Goal: Obtain resource: Download file/media

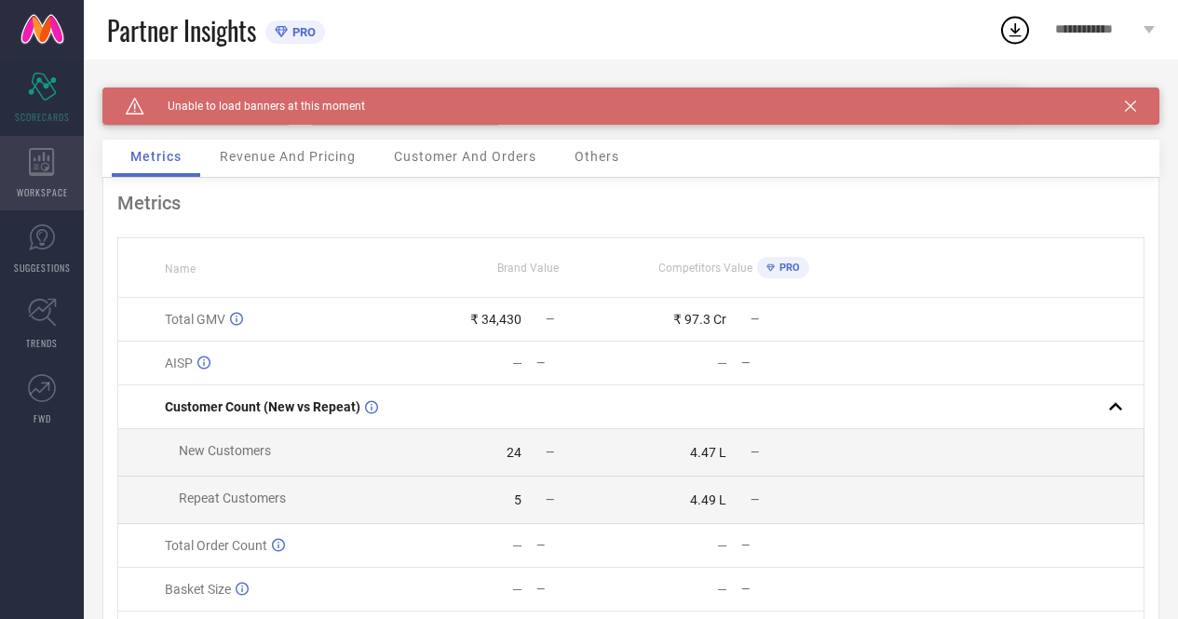
click at [37, 170] on icon at bounding box center [42, 162] width 26 height 28
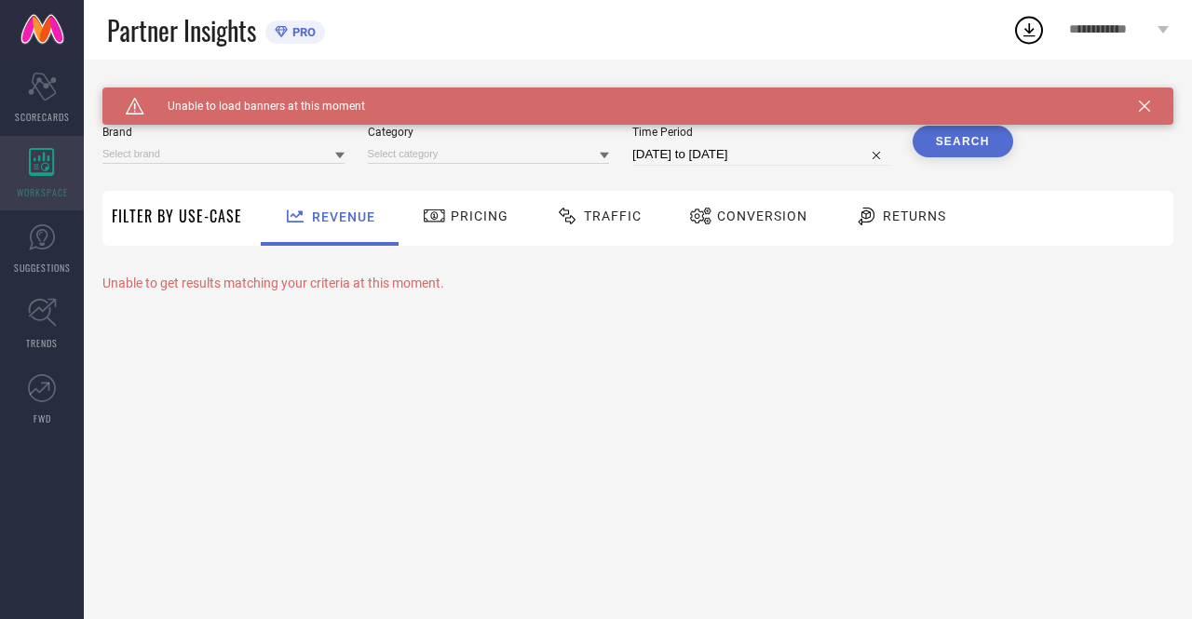
type input "ANUBHUTEE"
type input "All"
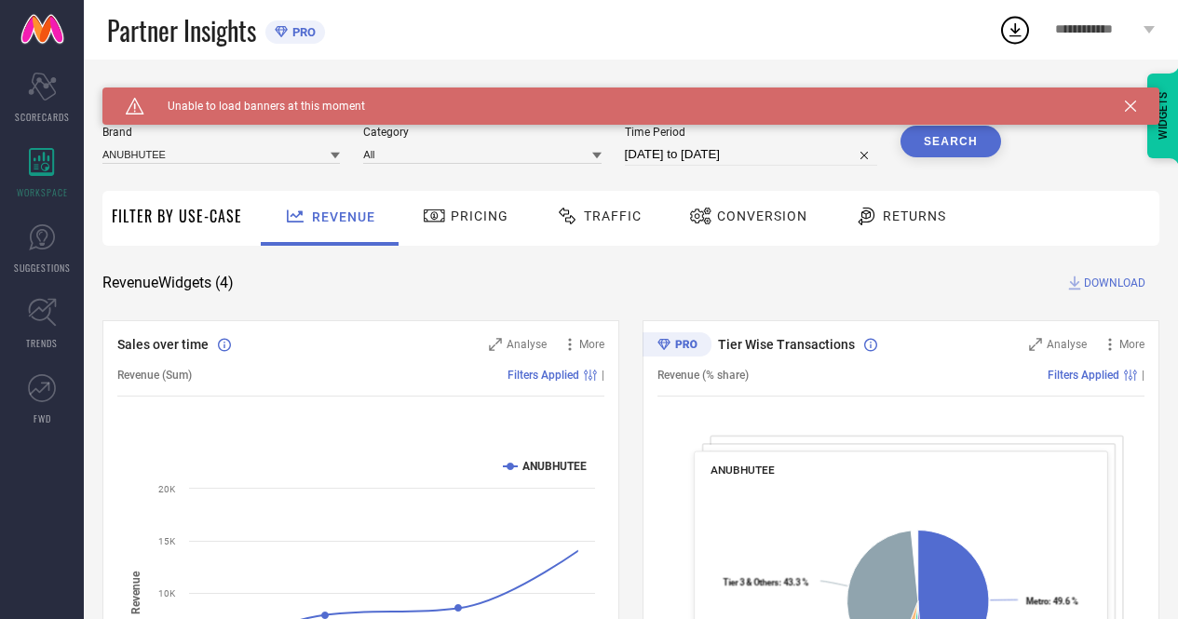
click at [1136, 104] on icon at bounding box center [1130, 106] width 11 height 11
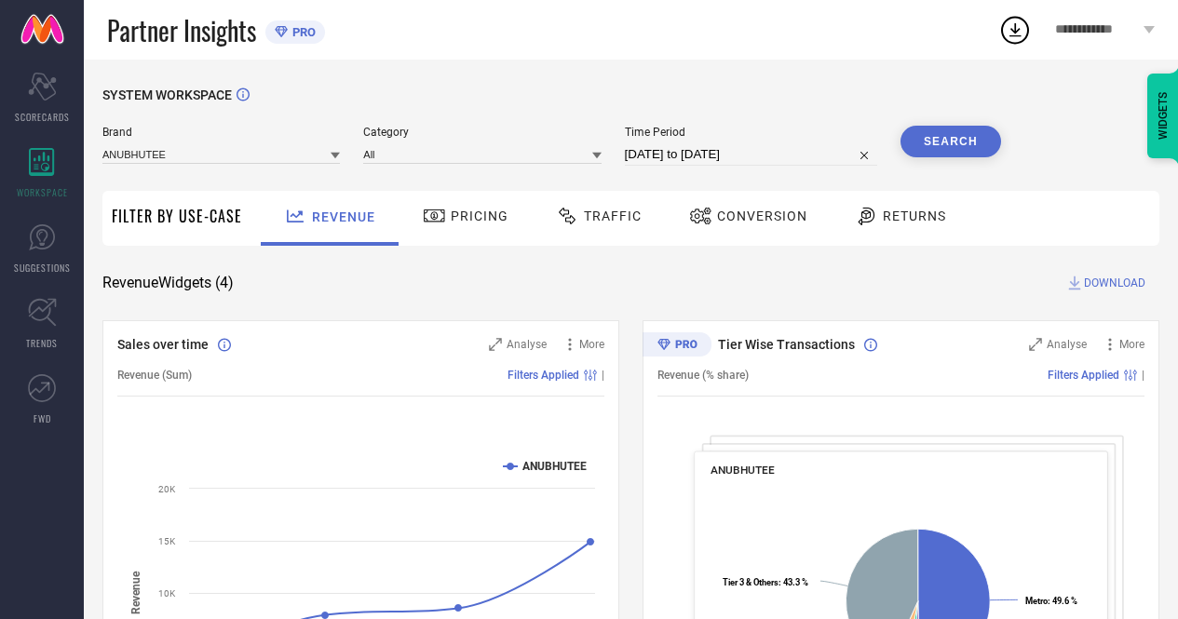
click at [630, 217] on span "Traffic" at bounding box center [613, 216] width 58 height 15
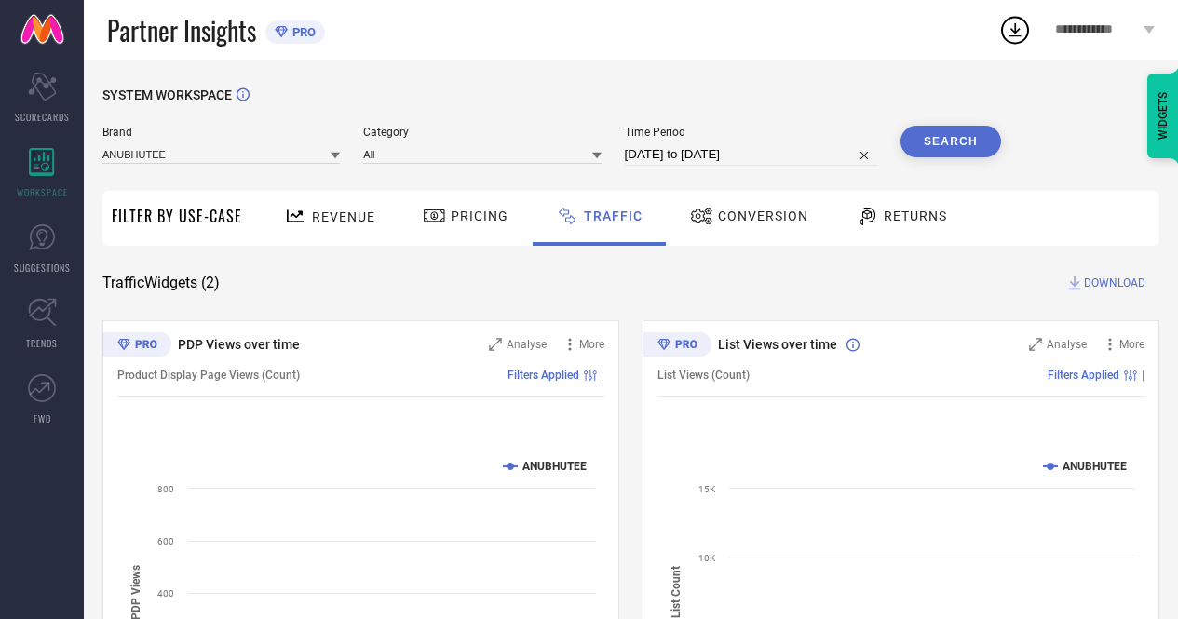
click at [291, 144] on div "Brand ANUBHUTEE" at bounding box center [220, 146] width 237 height 40
click at [251, 153] on input at bounding box center [220, 154] width 237 height 20
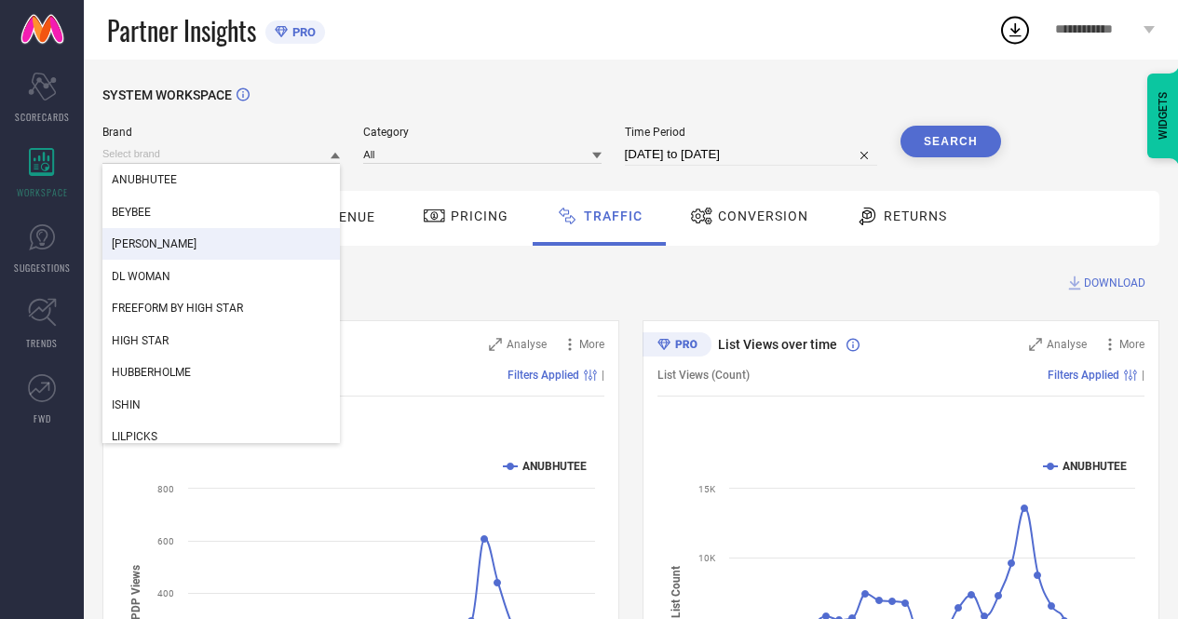
click at [192, 236] on div "[PERSON_NAME]" at bounding box center [220, 244] width 237 height 32
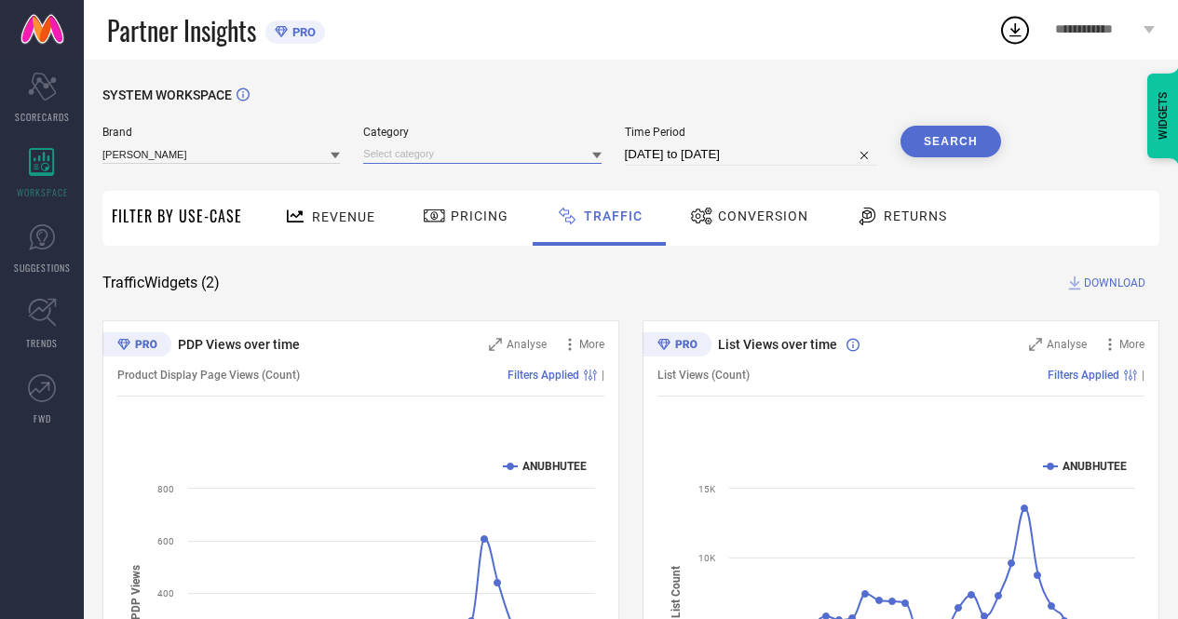
click at [508, 149] on input at bounding box center [481, 154] width 237 height 20
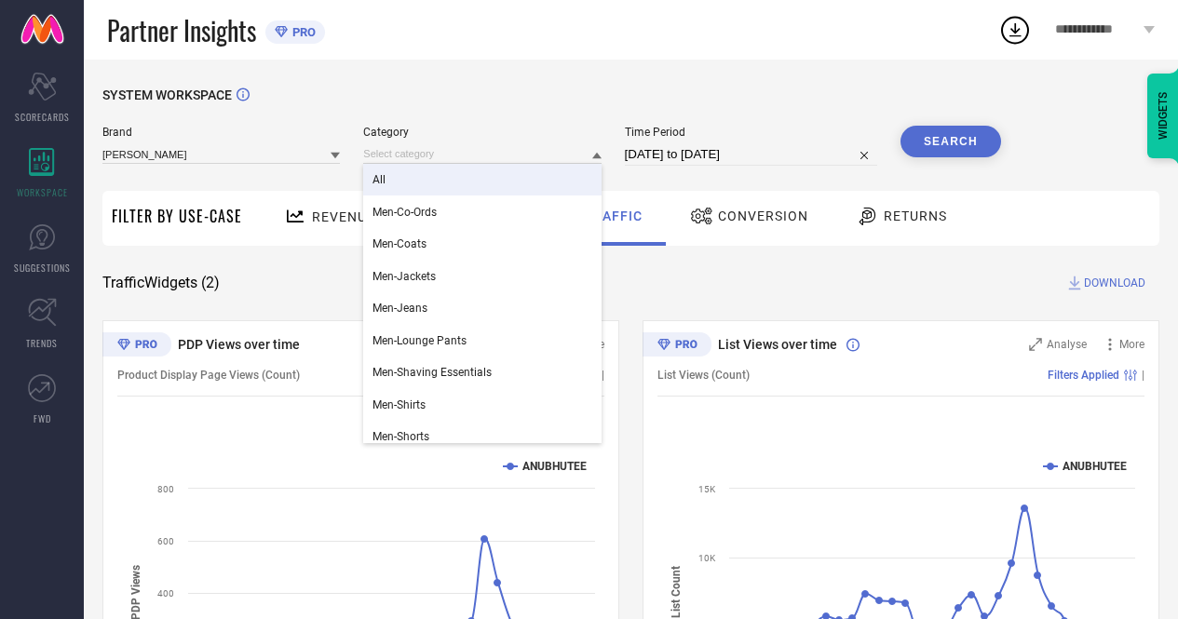
click at [414, 177] on div "All" at bounding box center [481, 180] width 237 height 32
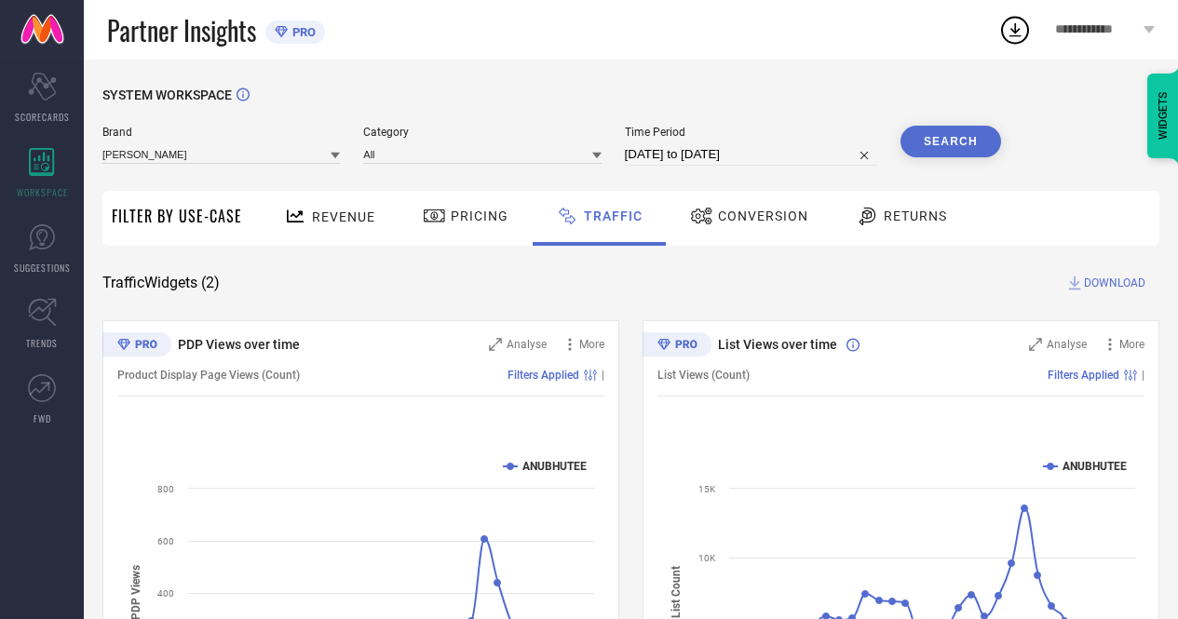
click at [765, 150] on input "[DATE] to [DATE]" at bounding box center [751, 154] width 252 height 22
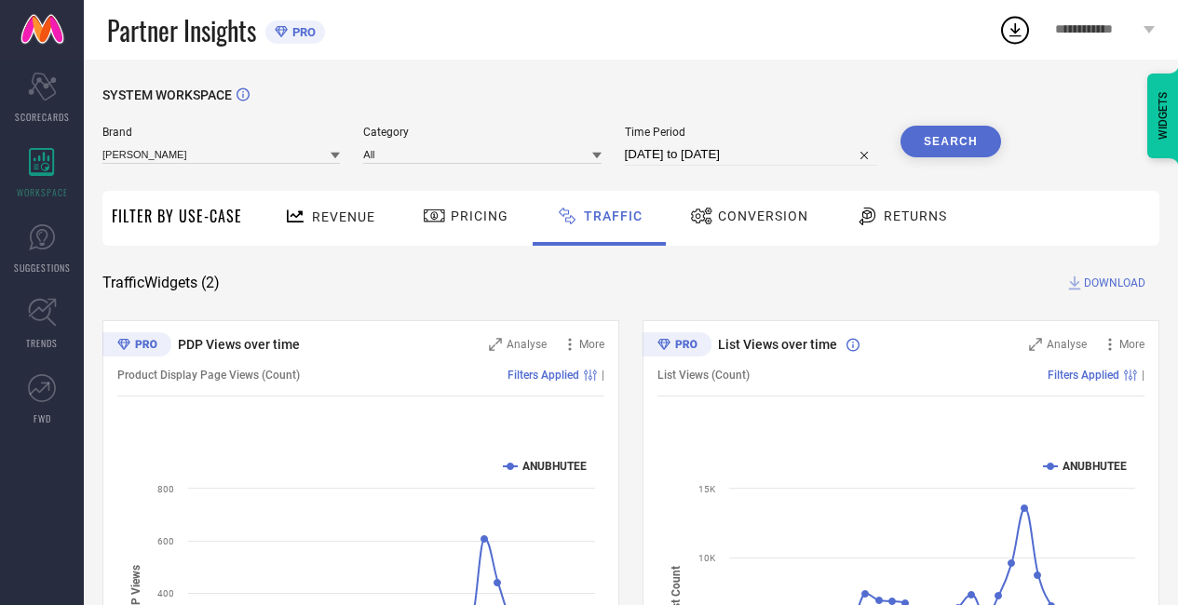
select select "7"
select select "2025"
select select "8"
select select "2025"
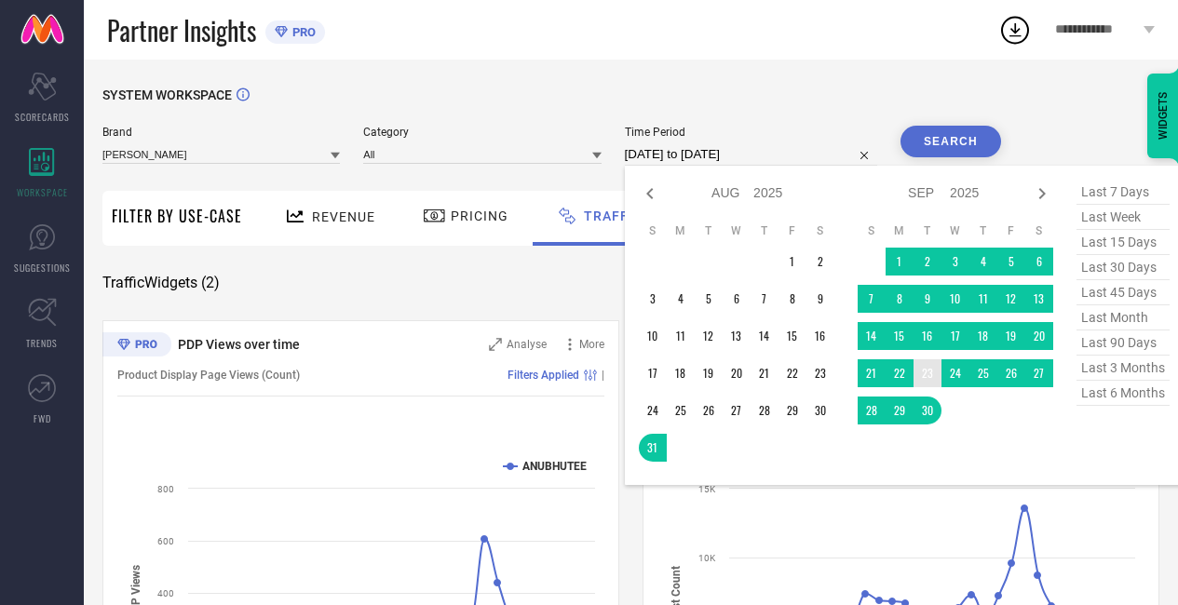
type input "After 23-09-2025"
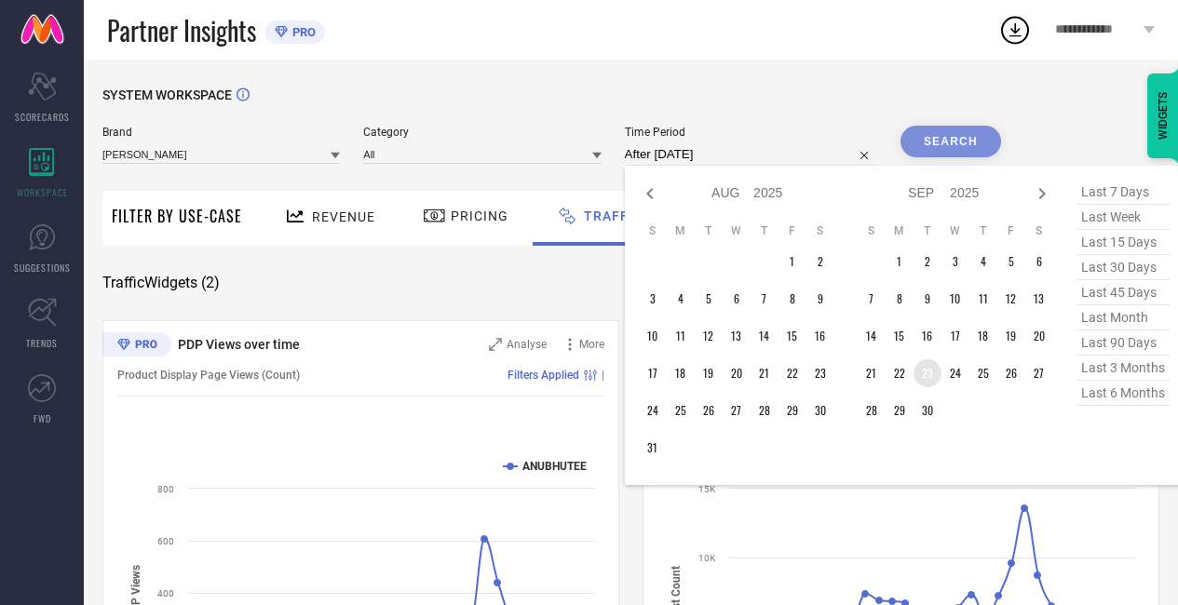
click at [933, 377] on td "23" at bounding box center [928, 373] width 28 height 28
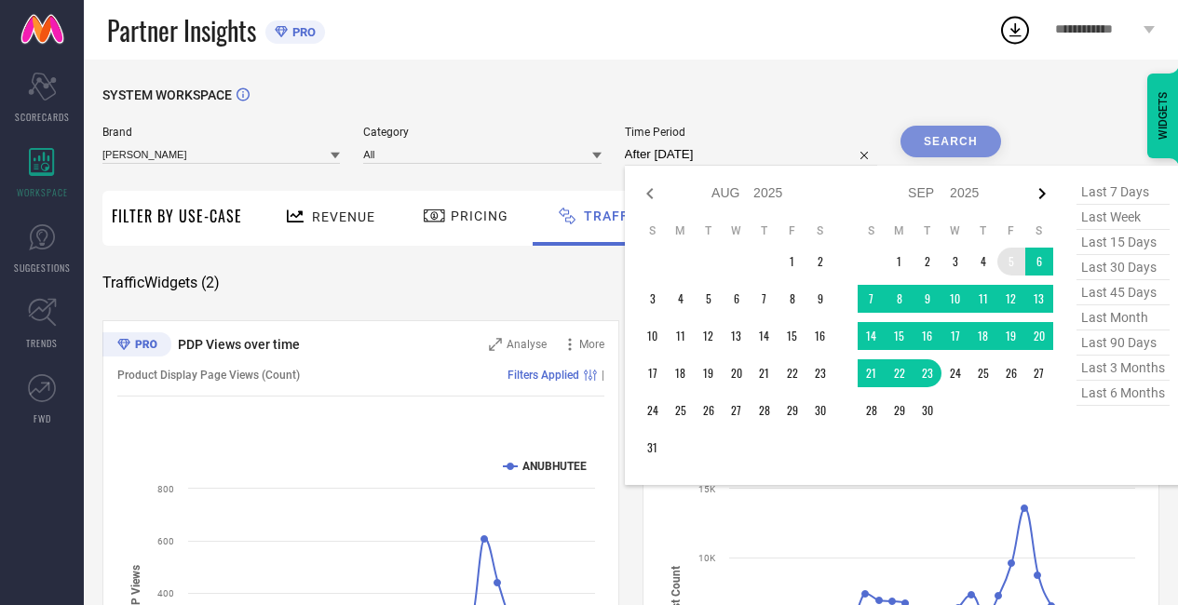
click at [1048, 187] on icon at bounding box center [1042, 194] width 22 height 22
select select "8"
select select "2025"
select select "9"
select select "2025"
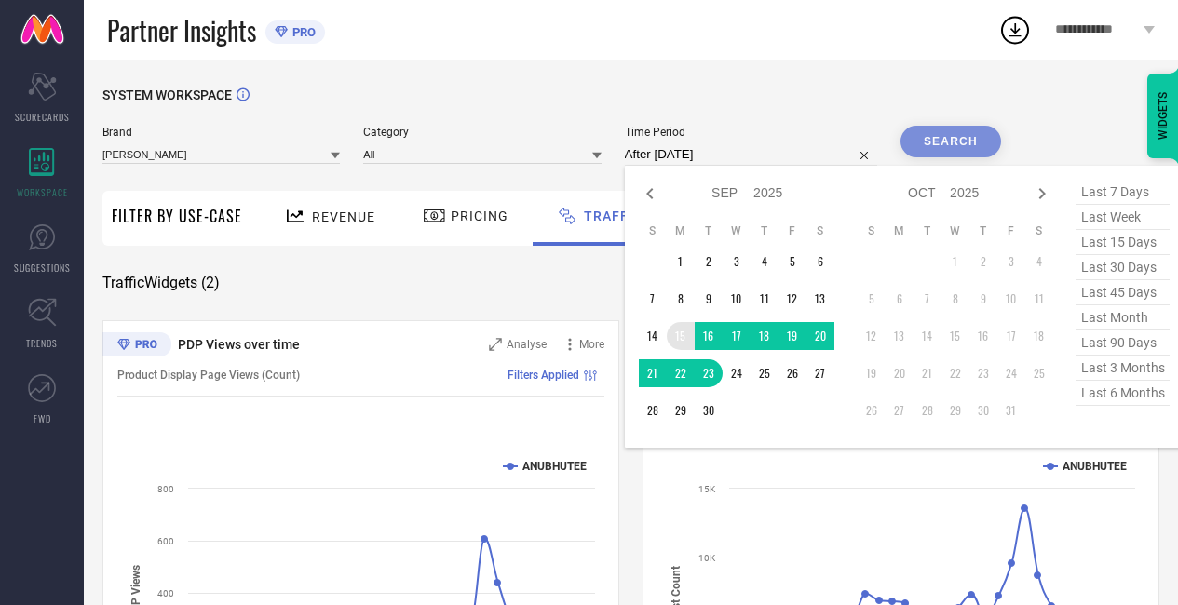
type input "15-09-2025 to 23-09-2025"
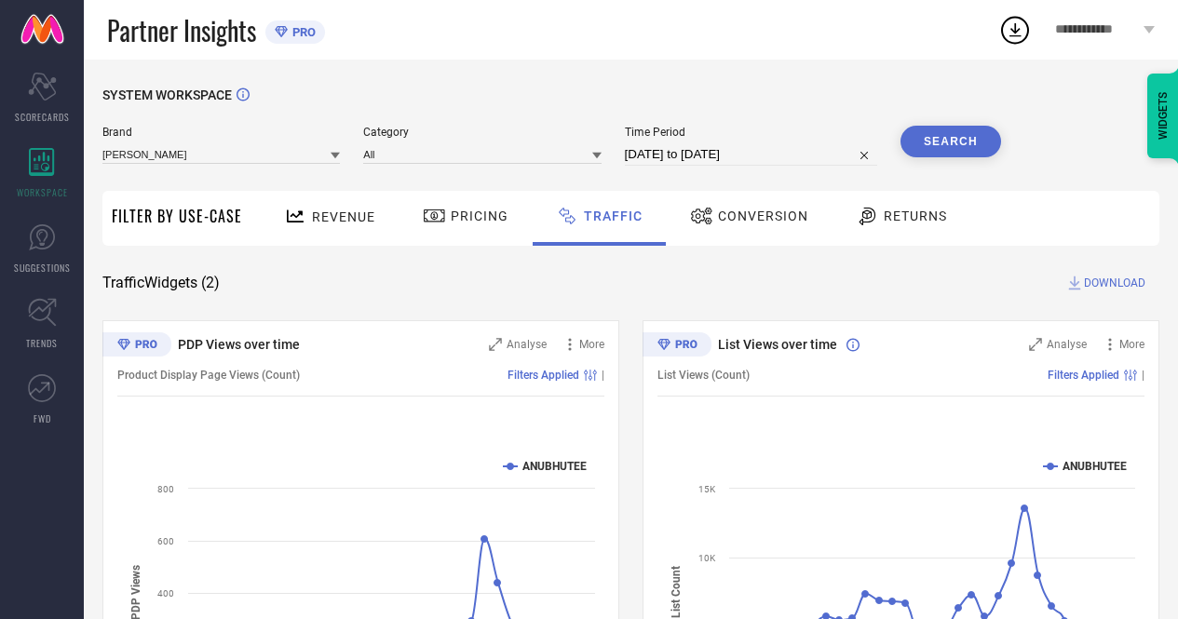
click at [792, 156] on input "15-09-2025 to 23-09-2025" at bounding box center [751, 154] width 252 height 22
select select "8"
select select "2025"
select select "9"
select select "2025"
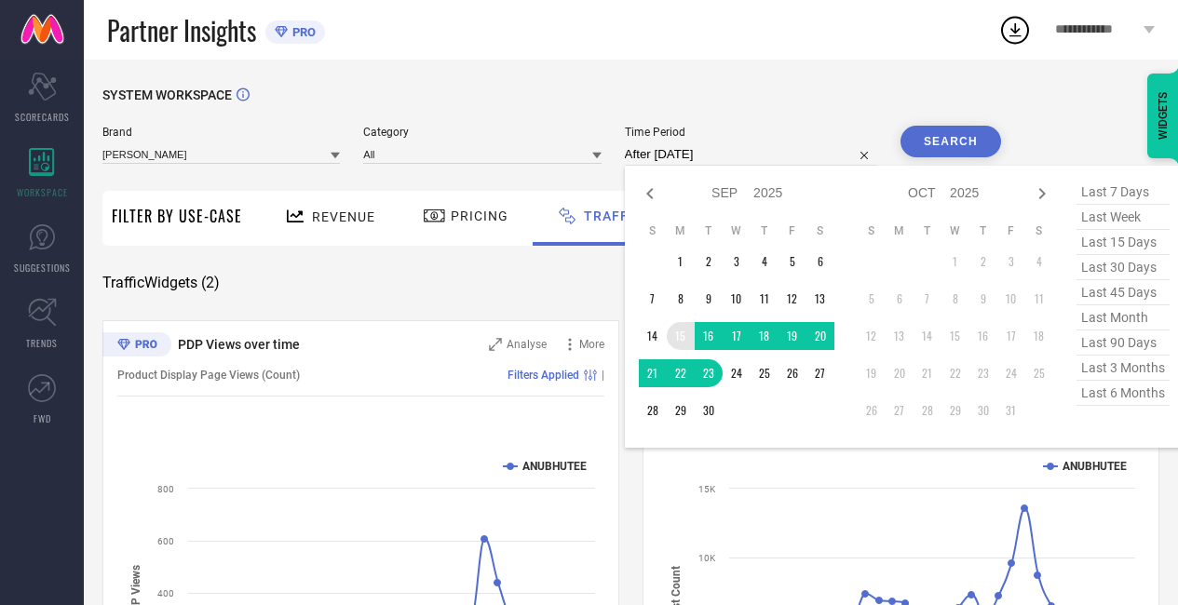
click at [685, 348] on td "15" at bounding box center [681, 336] width 28 height 28
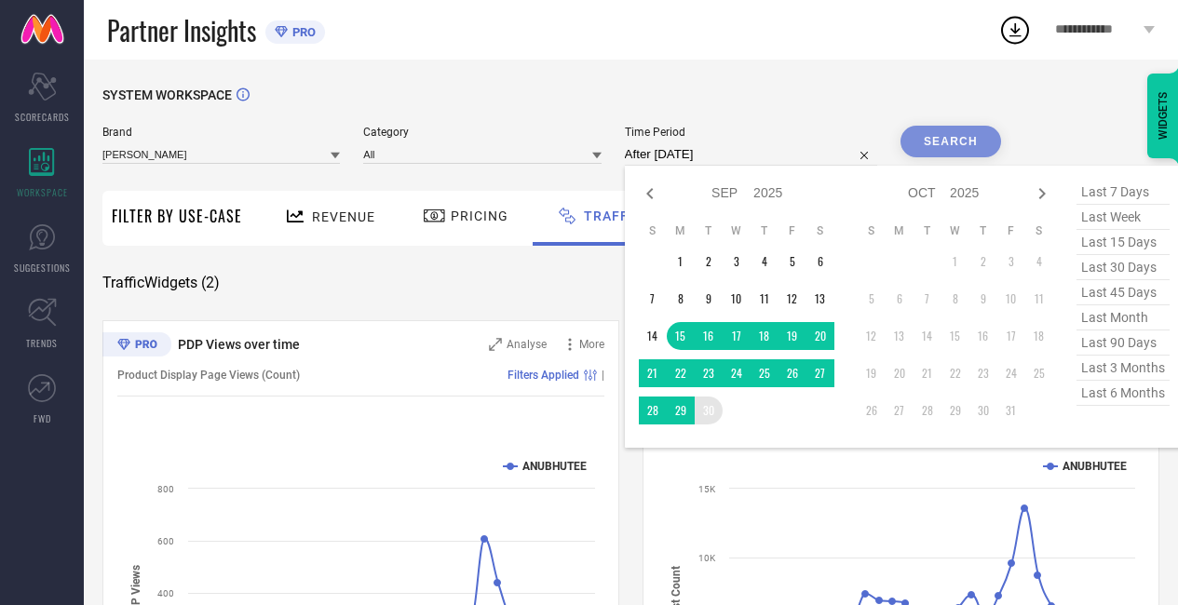
type input "[DATE] to [DATE]"
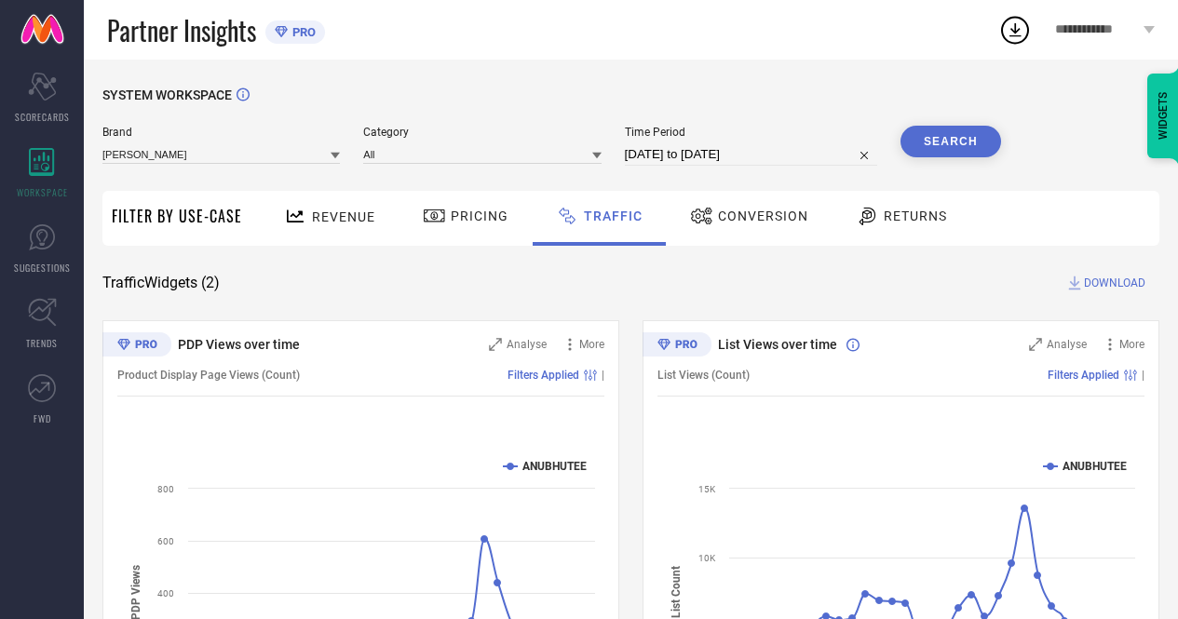
click at [943, 150] on button "Search" at bounding box center [951, 142] width 101 height 32
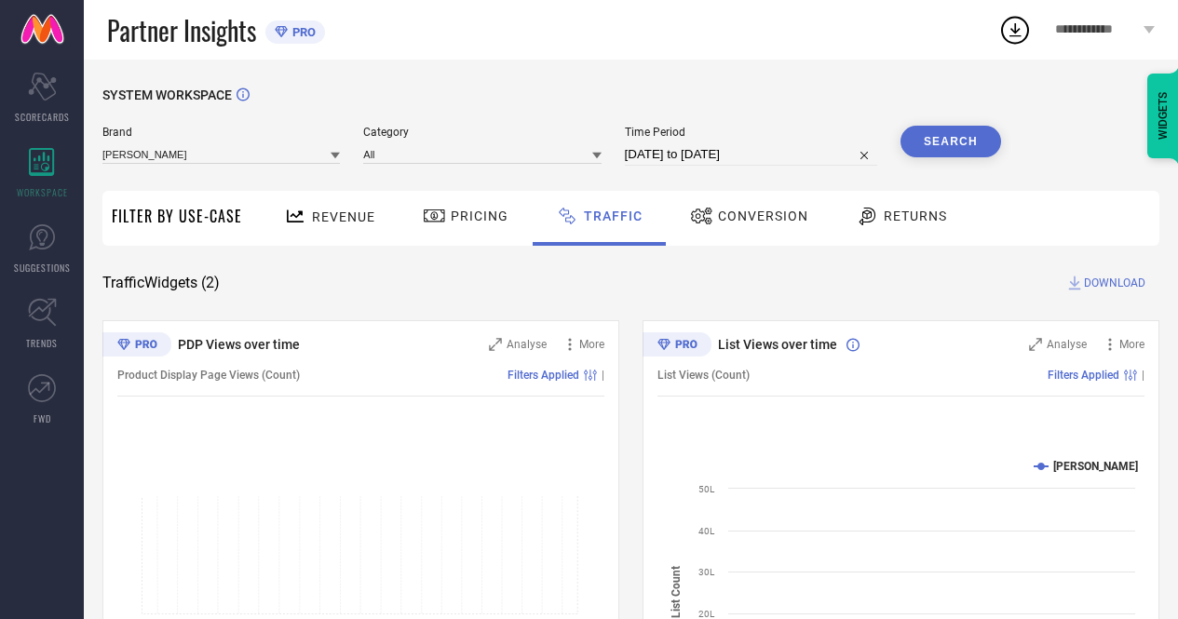
select select "8"
select select "2025"
select select "9"
select select "2025"
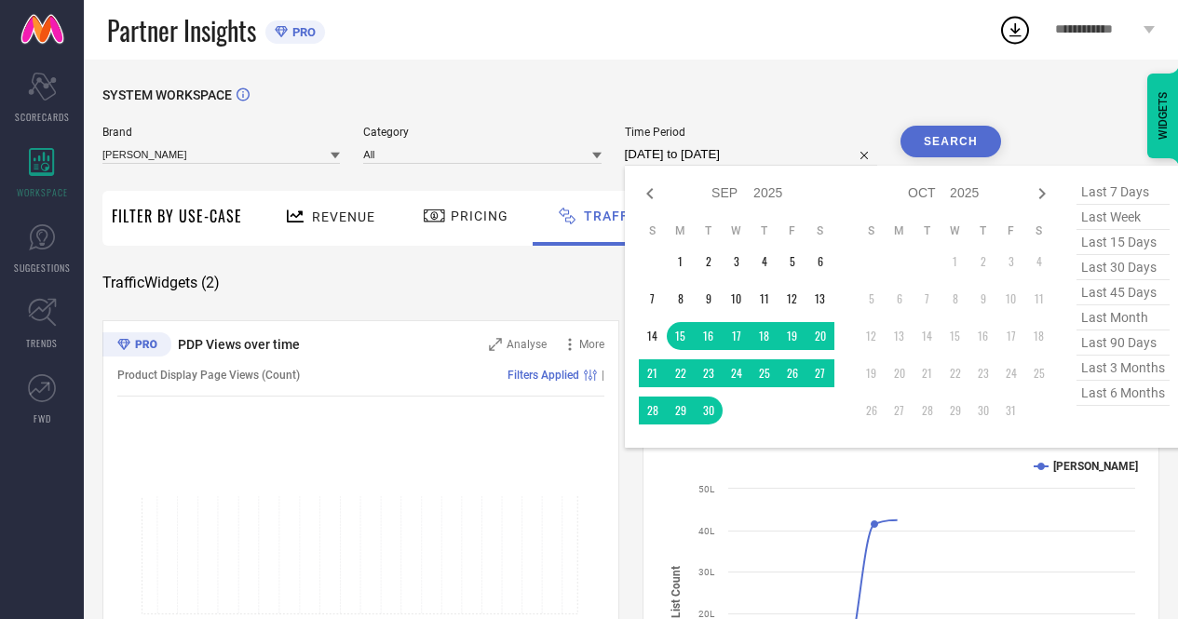
click at [697, 155] on input "[DATE] to [DATE]" at bounding box center [751, 154] width 252 height 22
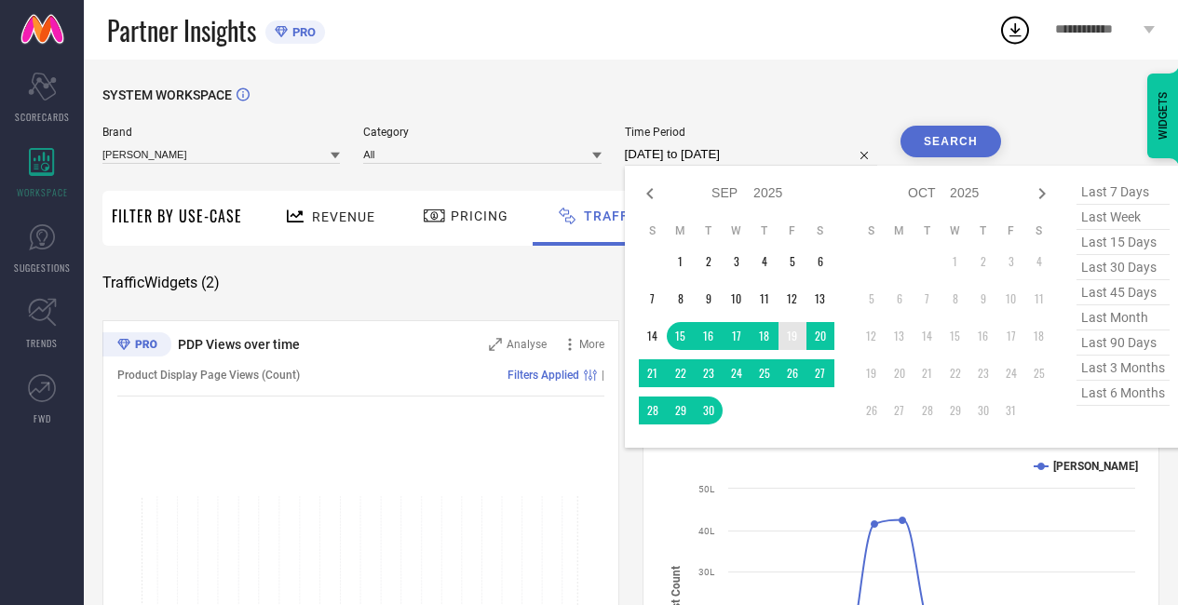
type input "After 19-09-2025"
click at [793, 344] on td "19" at bounding box center [793, 336] width 28 height 28
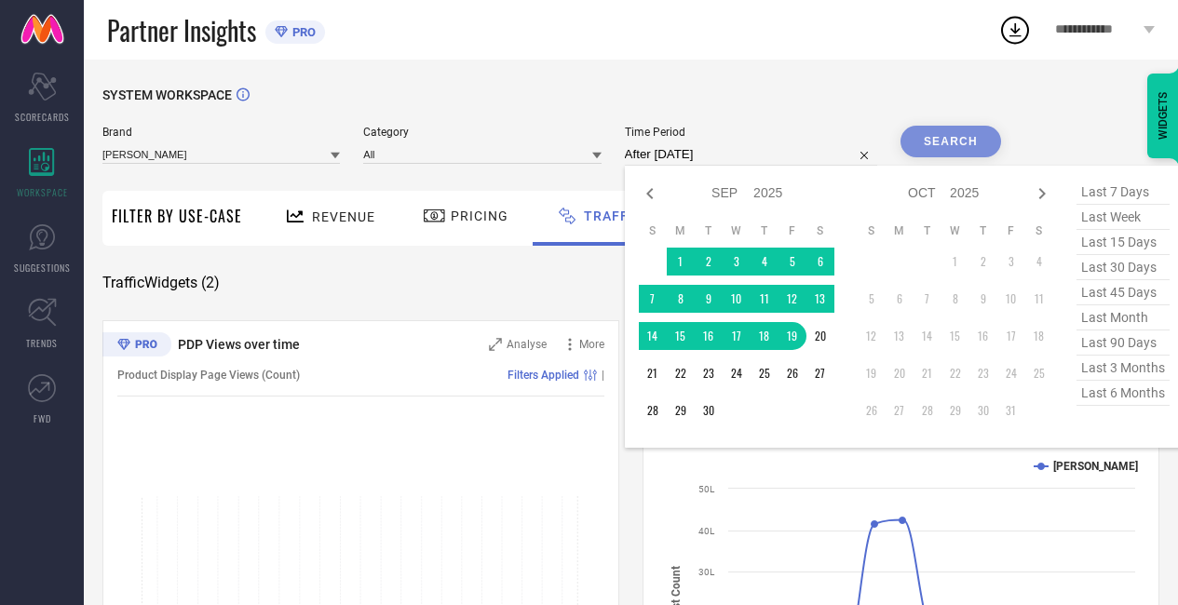
click at [802, 125] on div "SYSTEM WORKSPACE" at bounding box center [630, 107] width 1057 height 38
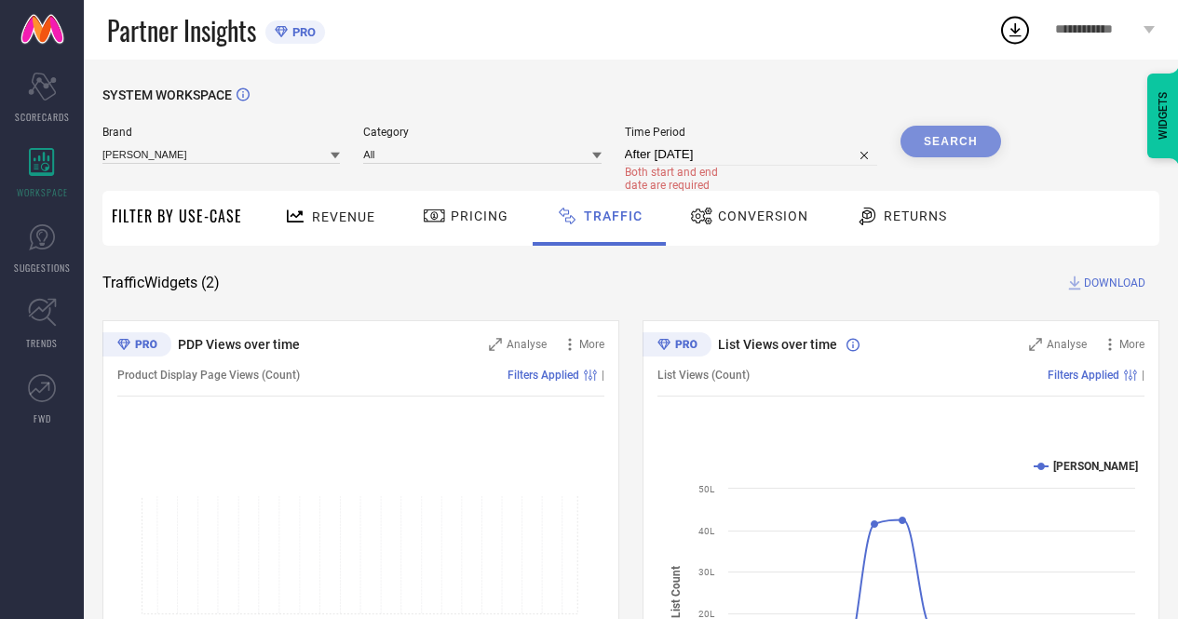
click at [727, 138] on span "Time Period" at bounding box center [751, 132] width 252 height 13
click at [721, 145] on input "After 19-09-2025" at bounding box center [751, 154] width 252 height 22
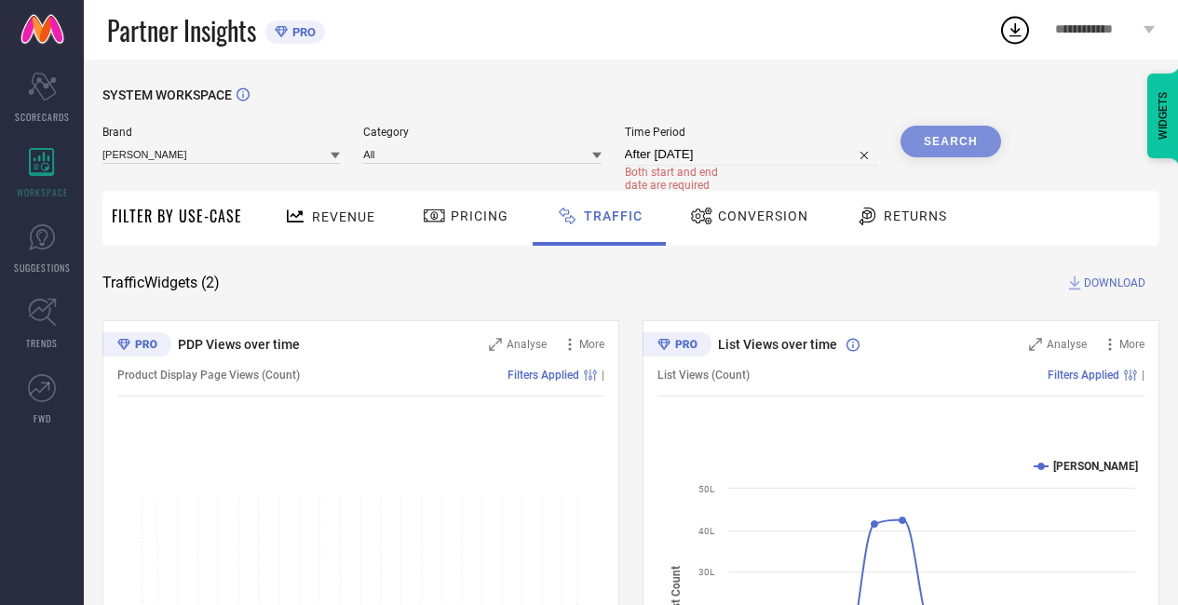
select select "8"
select select "2025"
select select "9"
select select "2025"
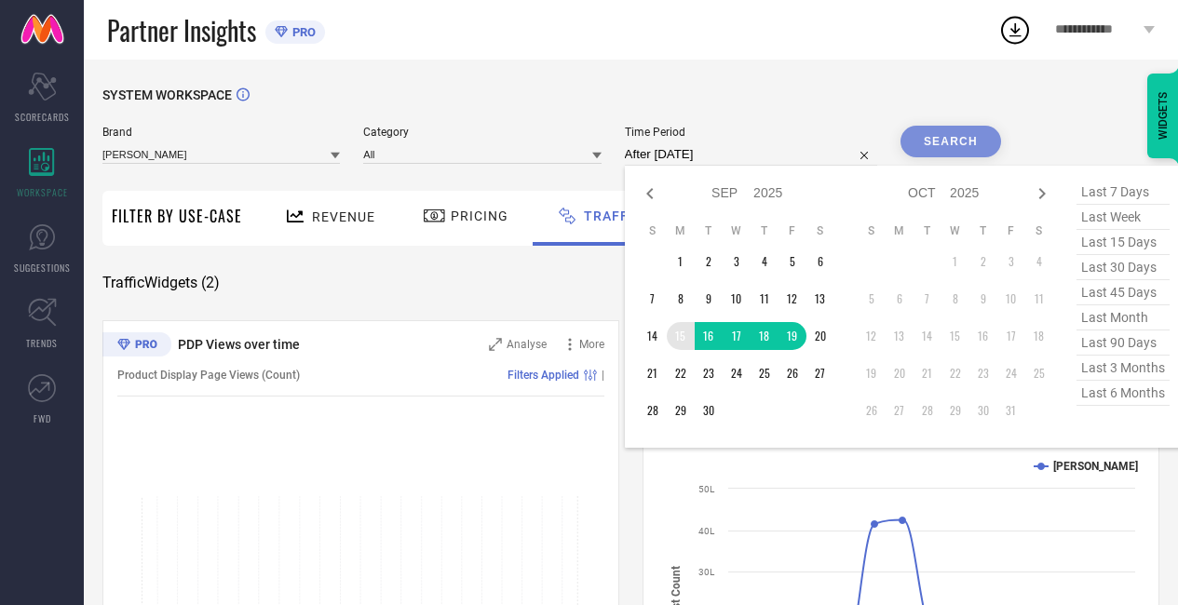
type input "15-09-2025 to 19-09-2025"
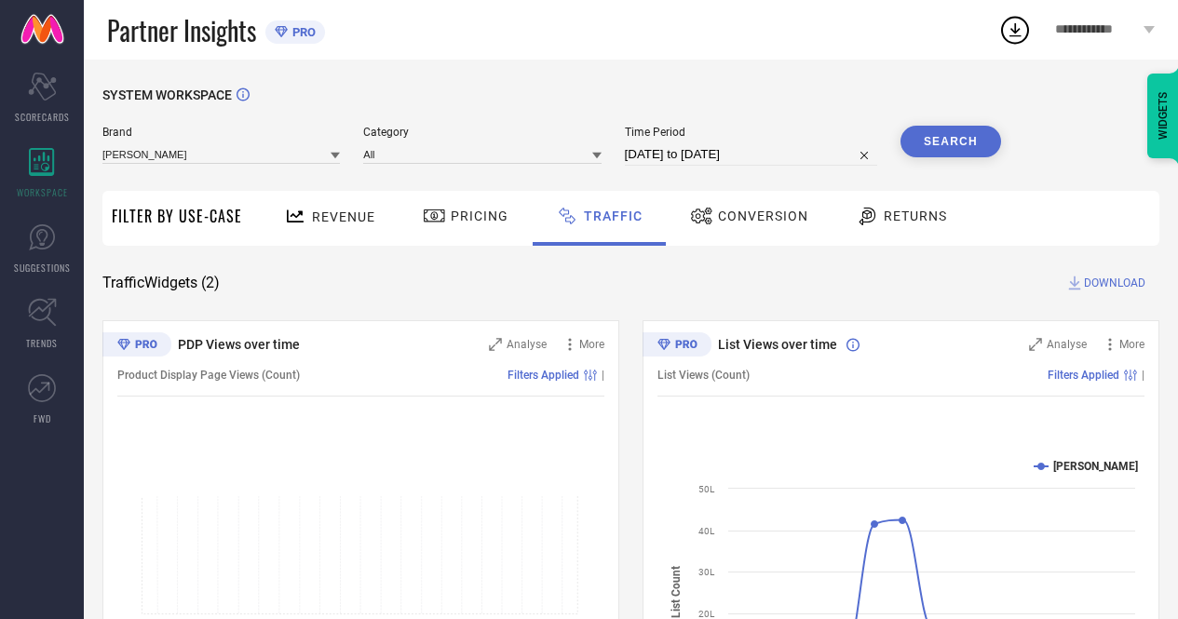
click at [758, 156] on input "15-09-2025 to 19-09-2025" at bounding box center [751, 154] width 252 height 22
select select "8"
select select "2025"
select select "9"
select select "2025"
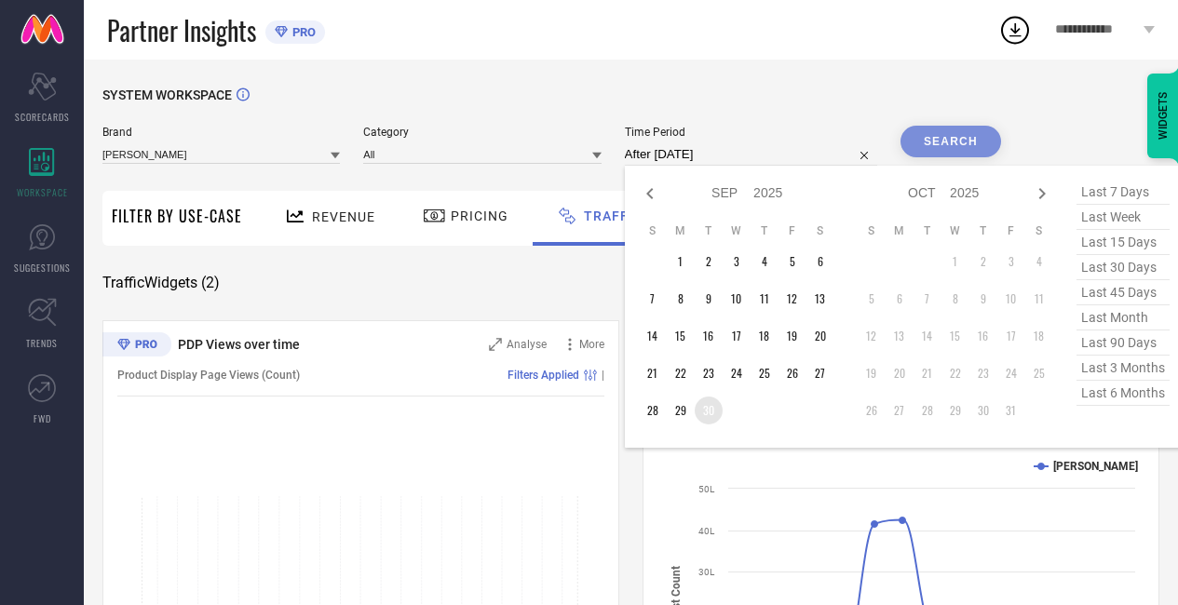
click at [712, 407] on td "30" at bounding box center [709, 411] width 28 height 28
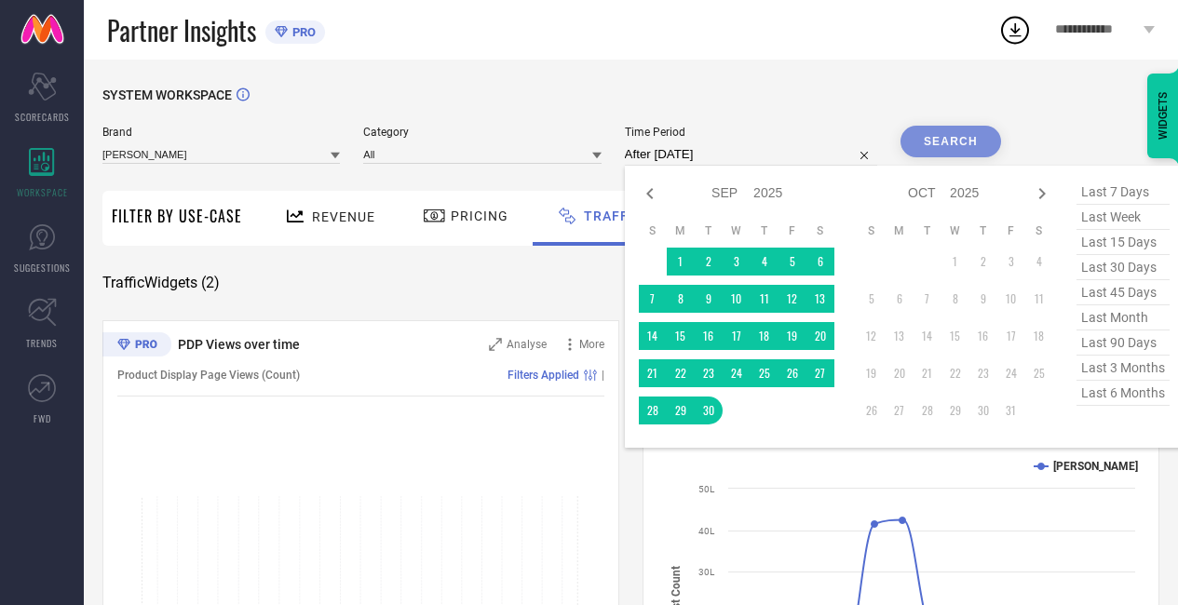
click at [725, 148] on input "After 30-09-2025" at bounding box center [751, 154] width 252 height 22
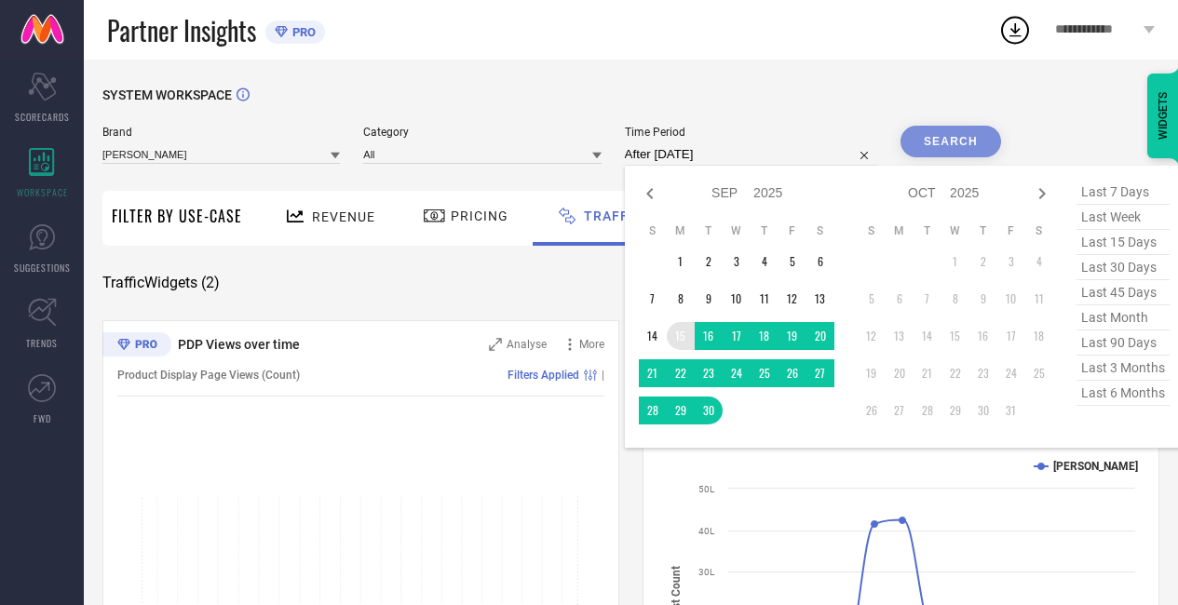
type input "[DATE] to [DATE]"
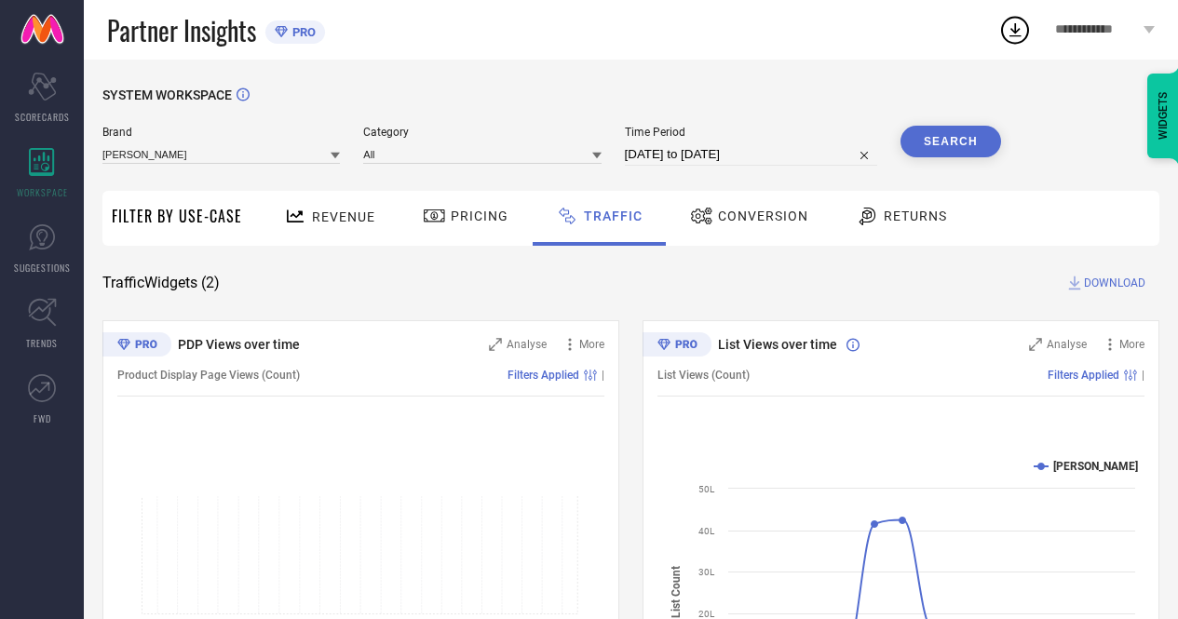
click at [919, 129] on button "Search" at bounding box center [951, 142] width 101 height 32
click at [740, 217] on span "Conversion" at bounding box center [763, 216] width 90 height 15
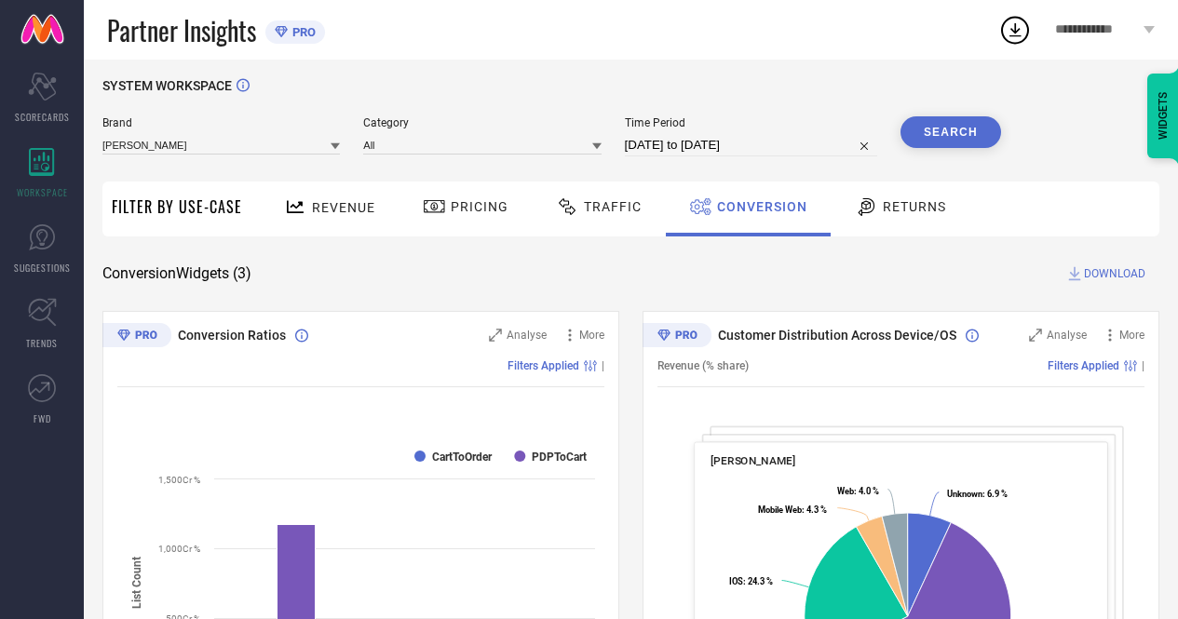
scroll to position [6, 0]
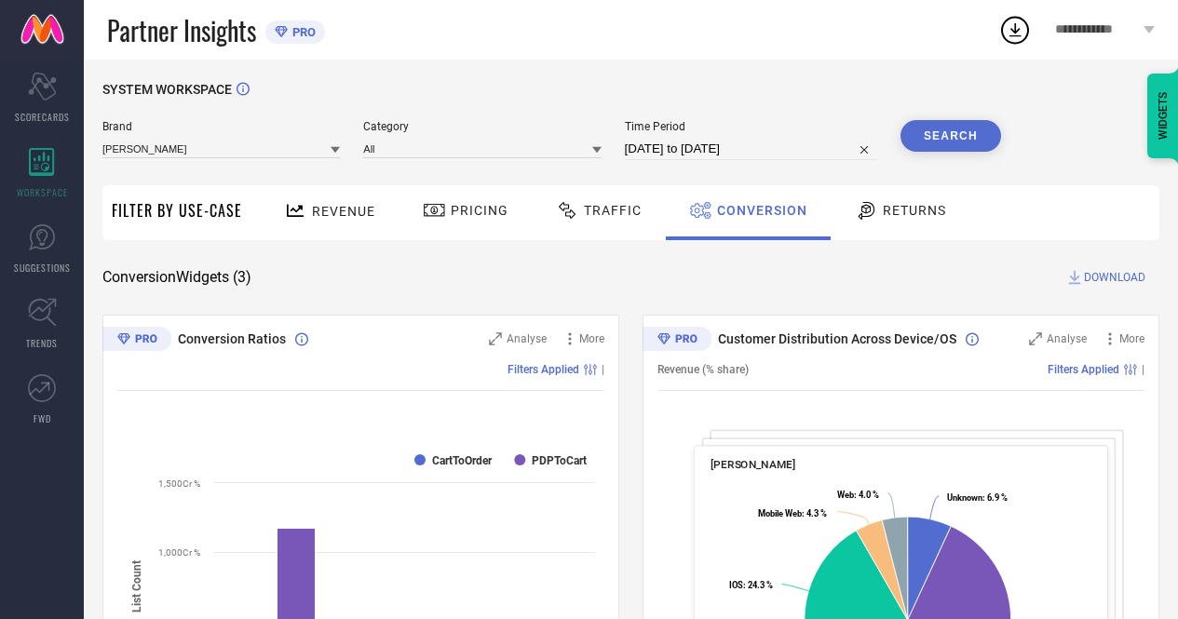
click at [585, 220] on div "Traffic" at bounding box center [598, 211] width 95 height 32
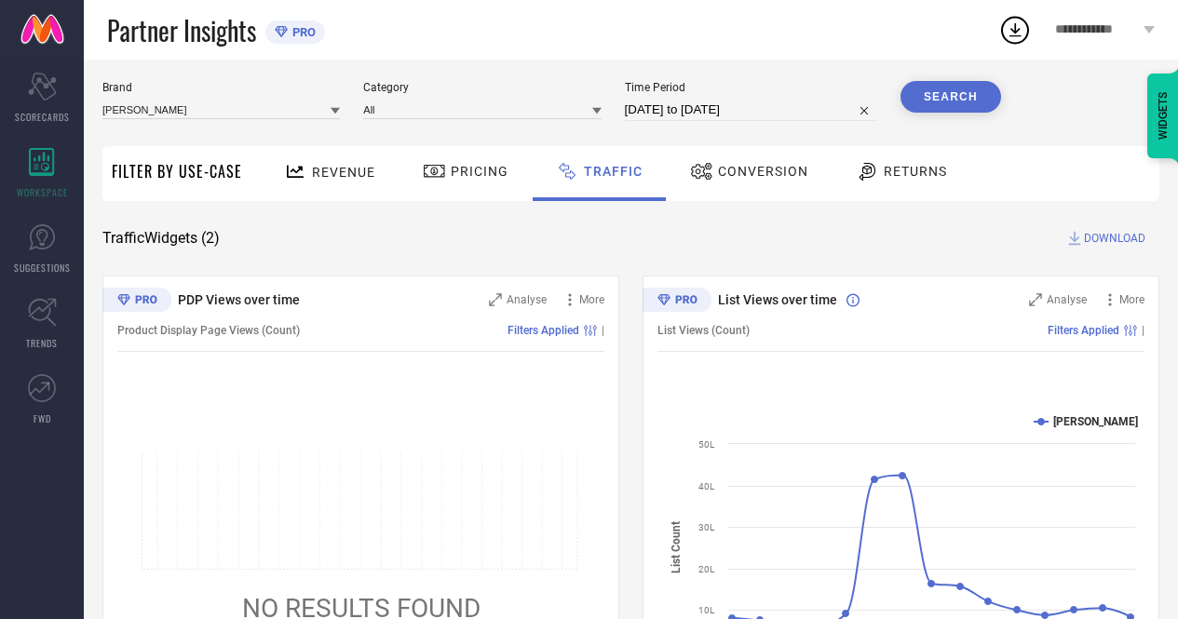
scroll to position [0, 0]
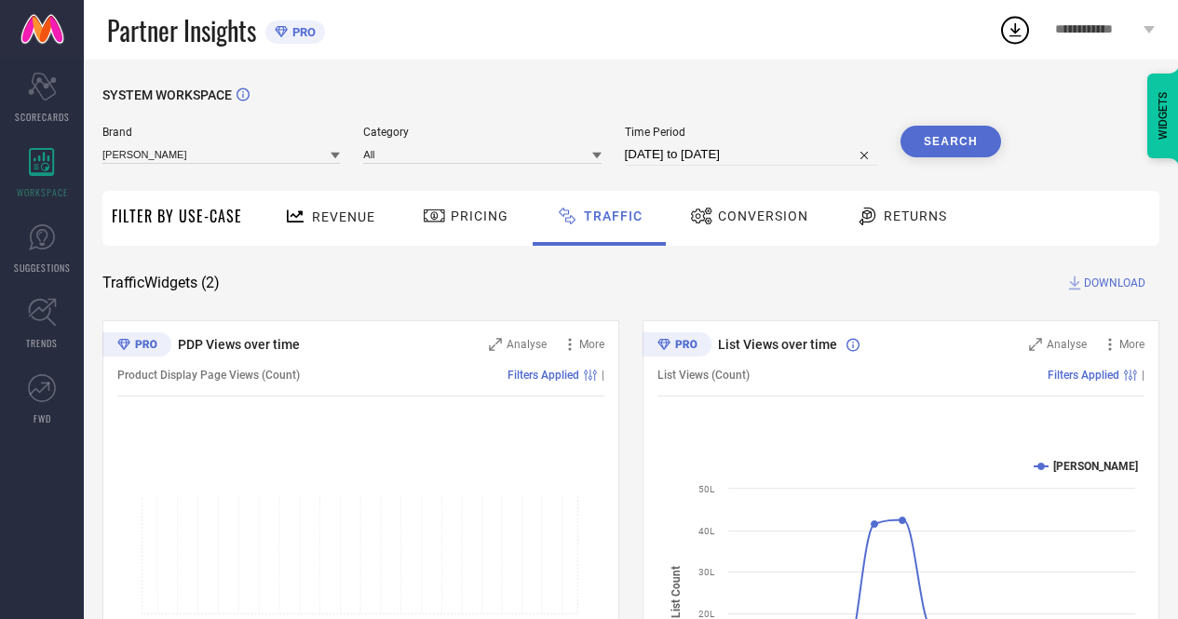
click at [965, 141] on button "Search" at bounding box center [951, 142] width 101 height 32
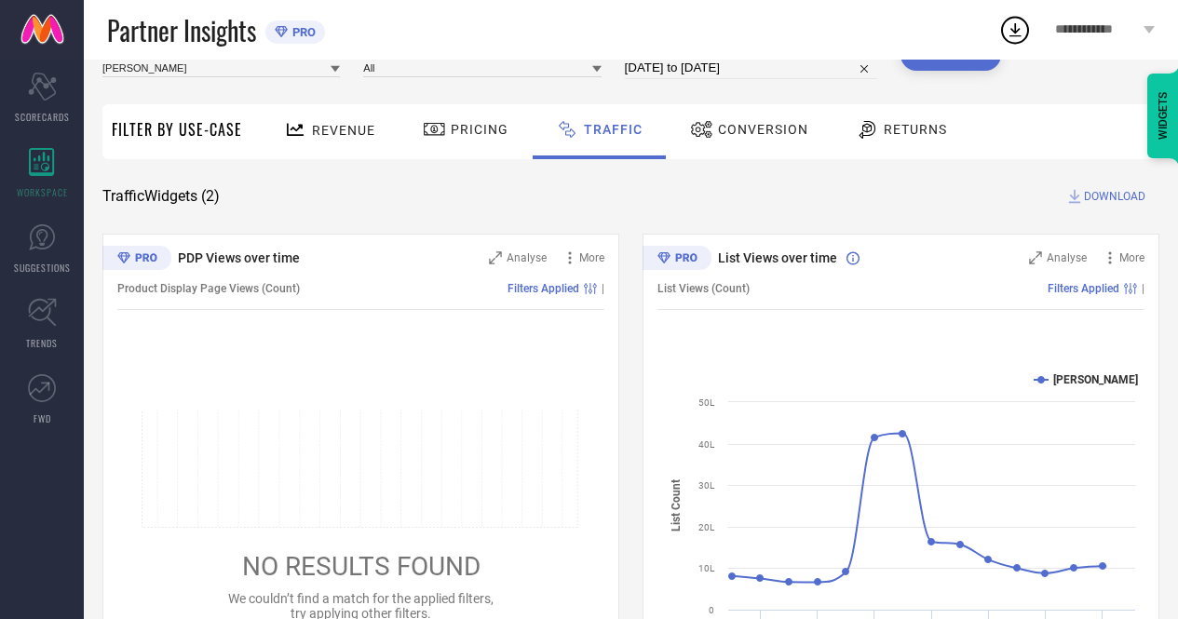
scroll to position [88, 0]
click at [1111, 196] on span "DOWNLOAD" at bounding box center [1114, 195] width 61 height 19
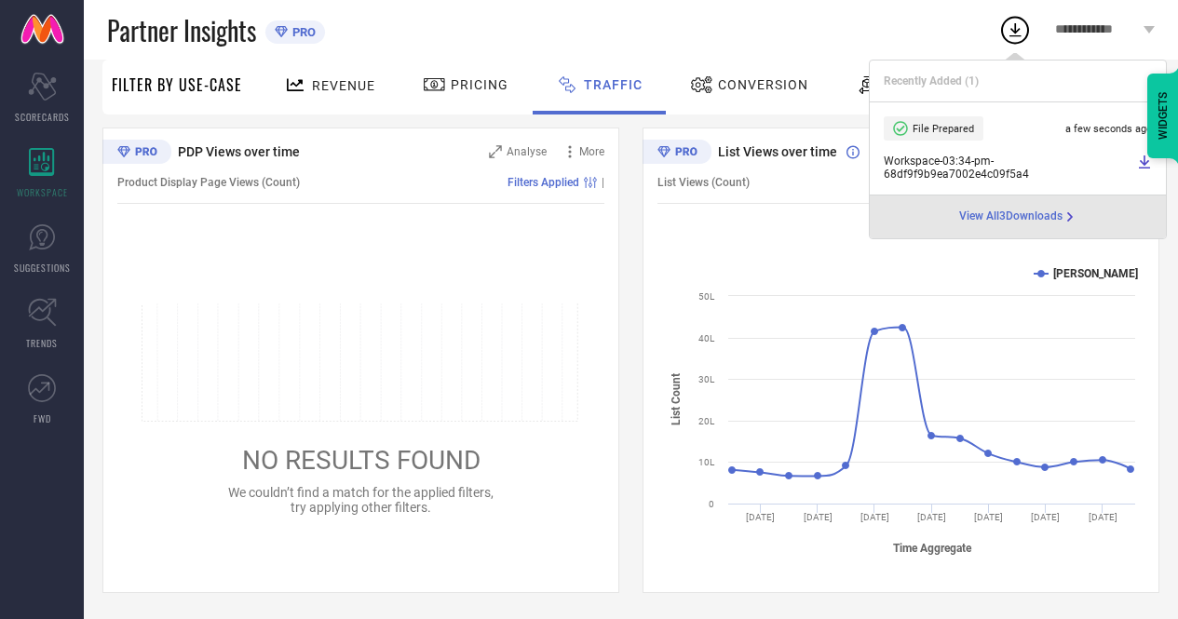
scroll to position [0, 0]
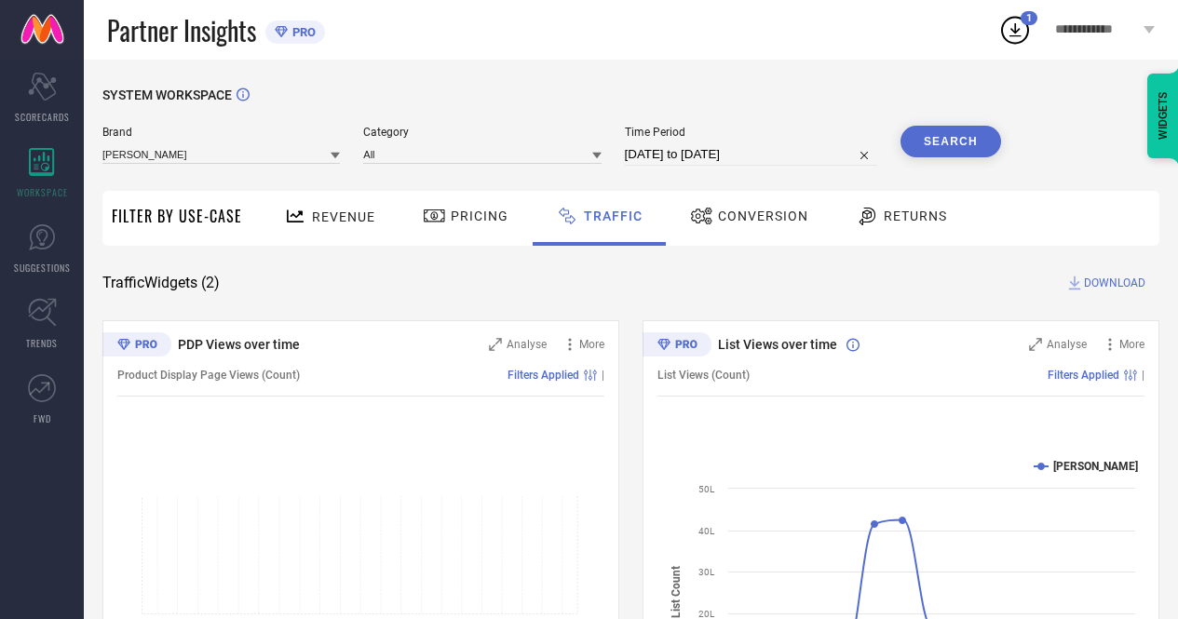
click at [811, 284] on div "Traffic Widgets ( 2 ) DOWNLOAD" at bounding box center [630, 283] width 1057 height 19
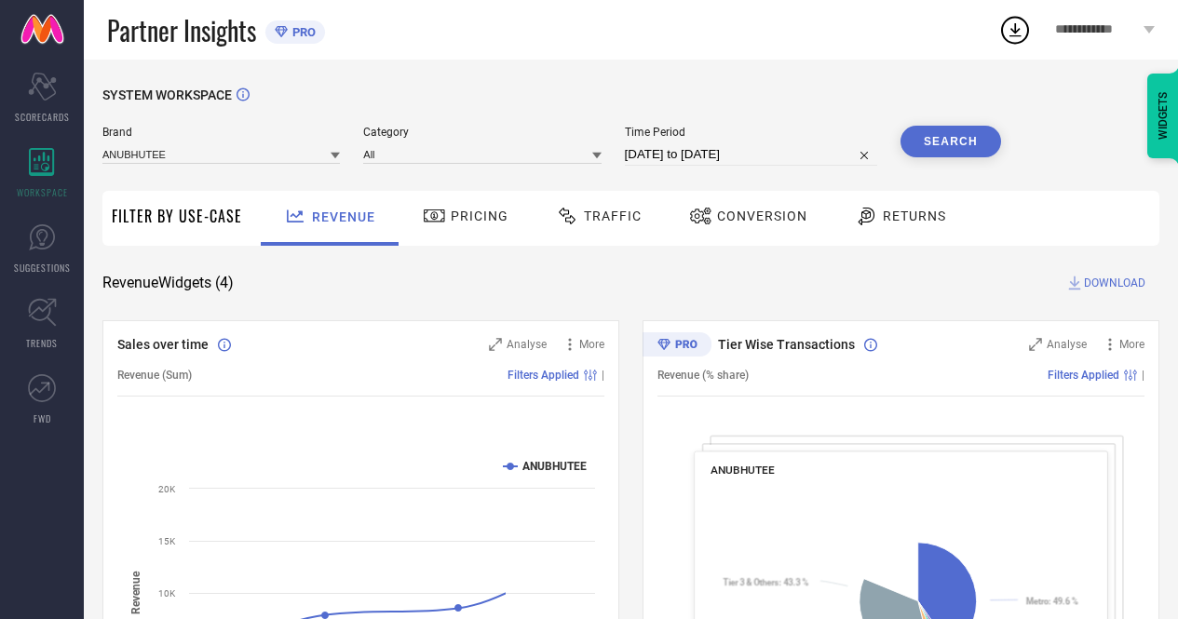
click at [616, 230] on div "Traffic" at bounding box center [598, 216] width 95 height 32
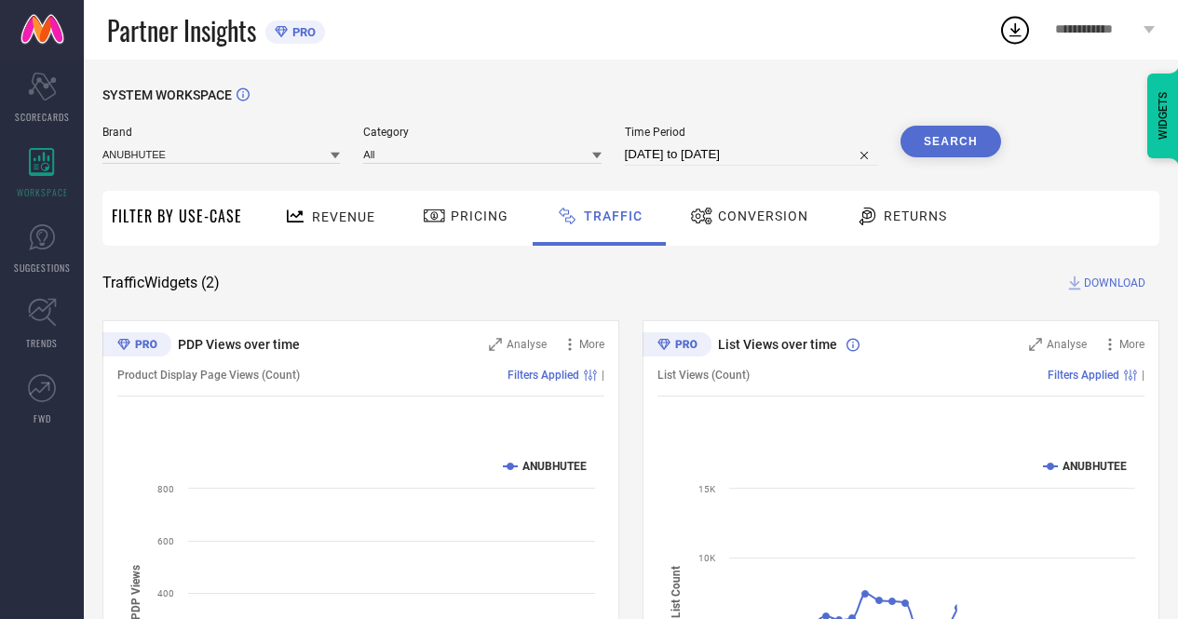
click at [275, 139] on span "Brand" at bounding box center [220, 132] width 237 height 13
click at [261, 148] on input at bounding box center [220, 154] width 237 height 20
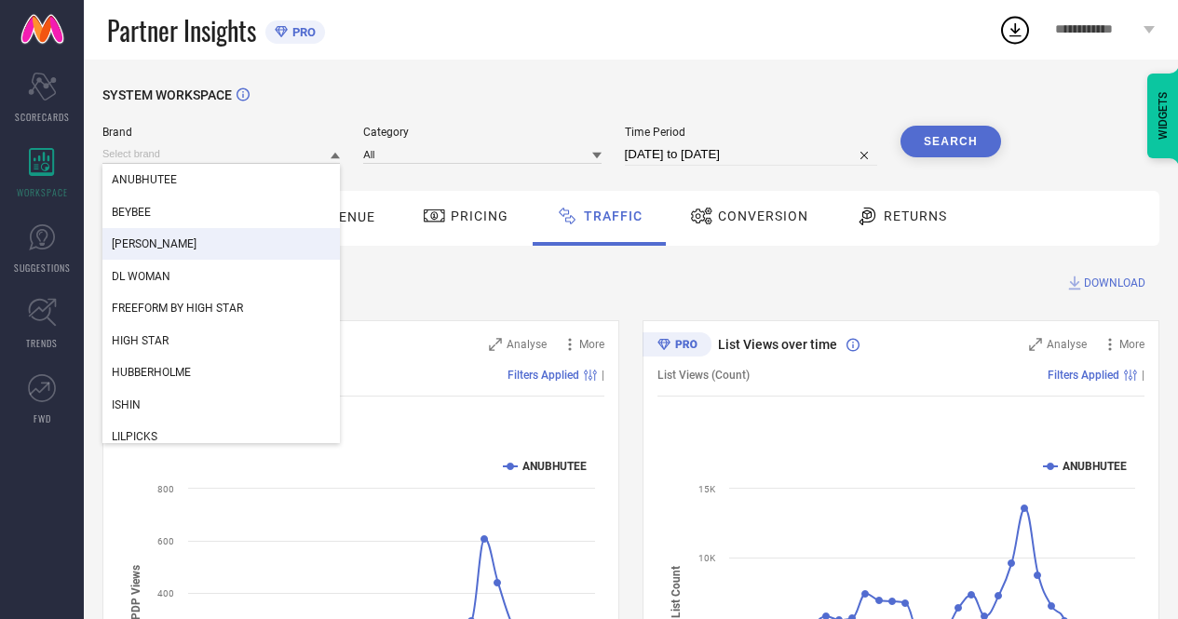
click at [146, 233] on div "[PERSON_NAME]" at bounding box center [220, 244] width 237 height 32
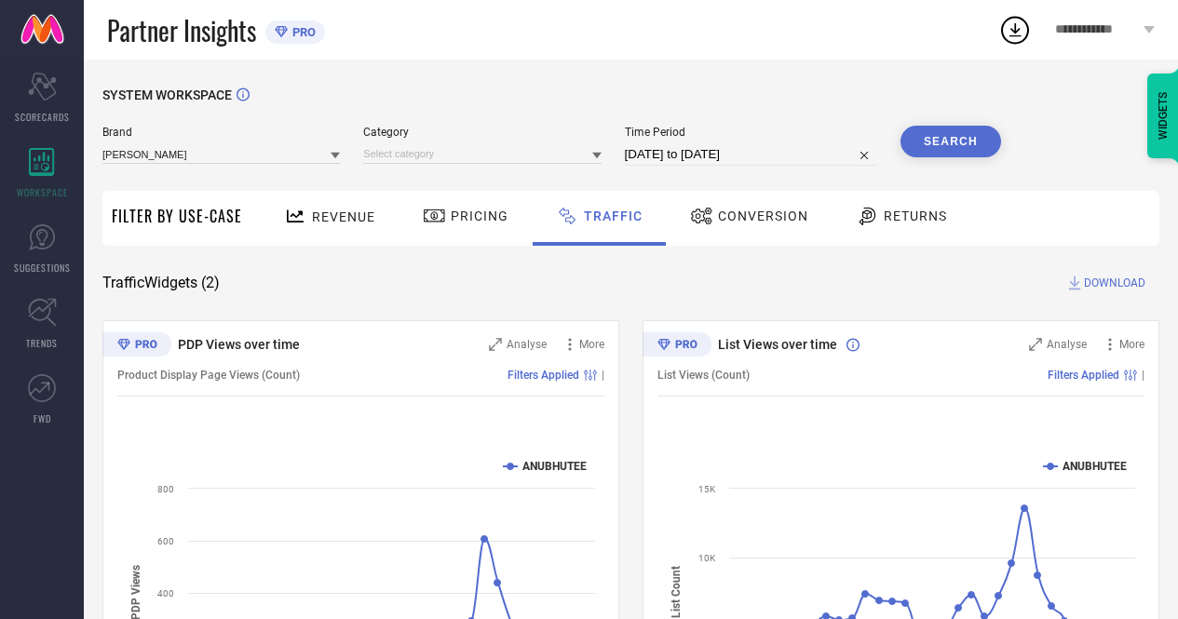
click at [767, 156] on input "[DATE] to [DATE]" at bounding box center [751, 154] width 252 height 22
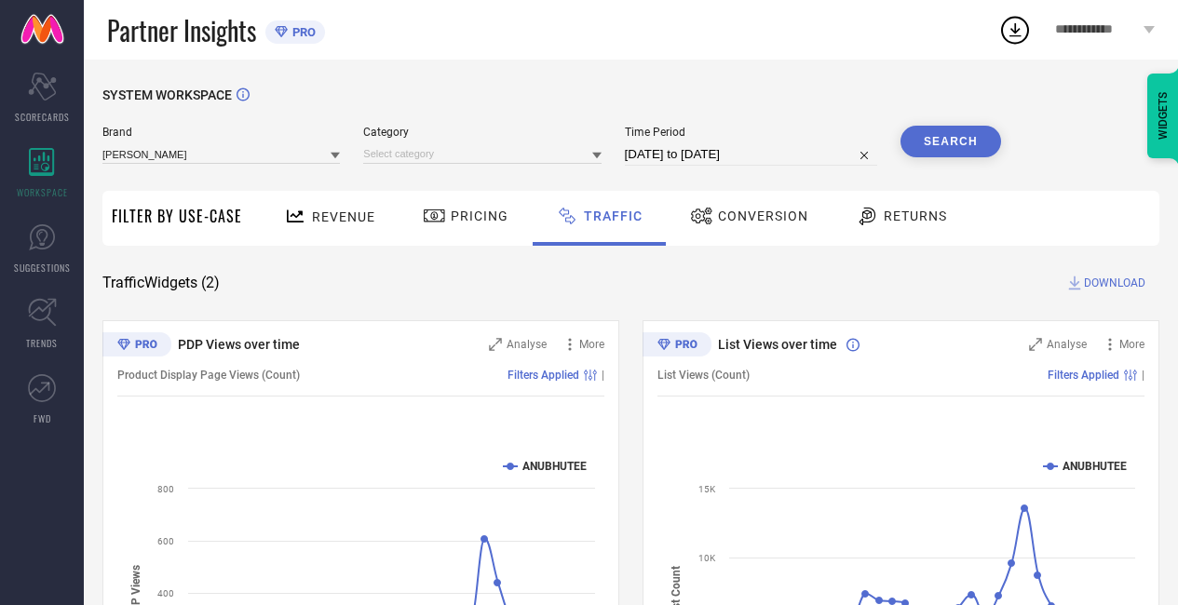
select select "7"
select select "2025"
select select "8"
select select "2025"
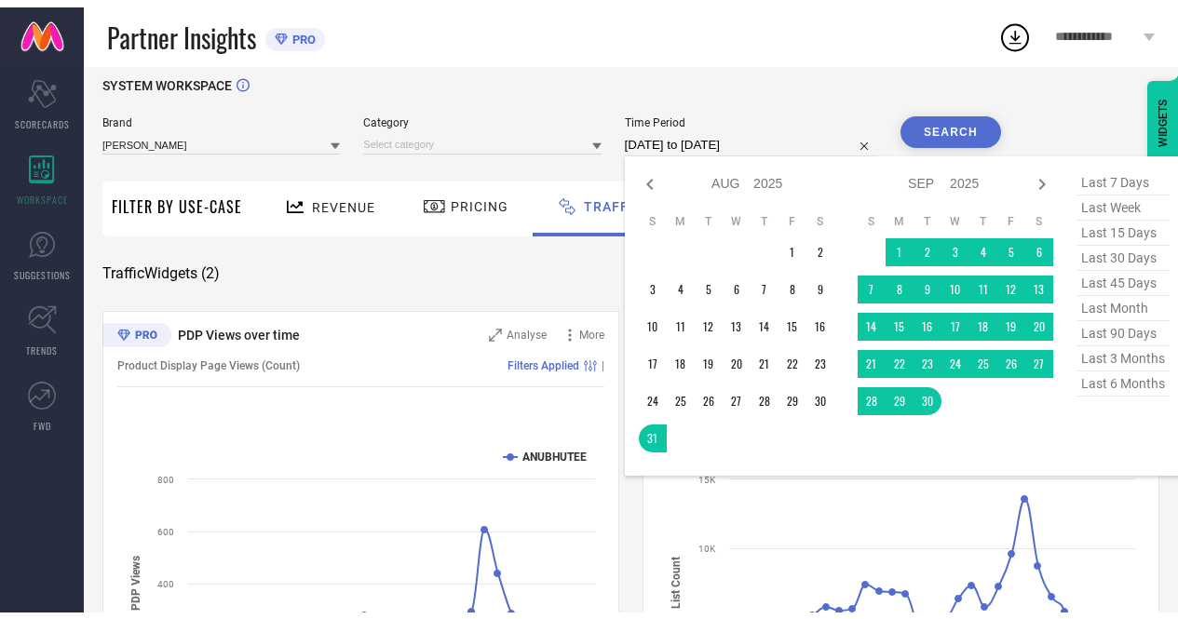
scroll to position [18, 0]
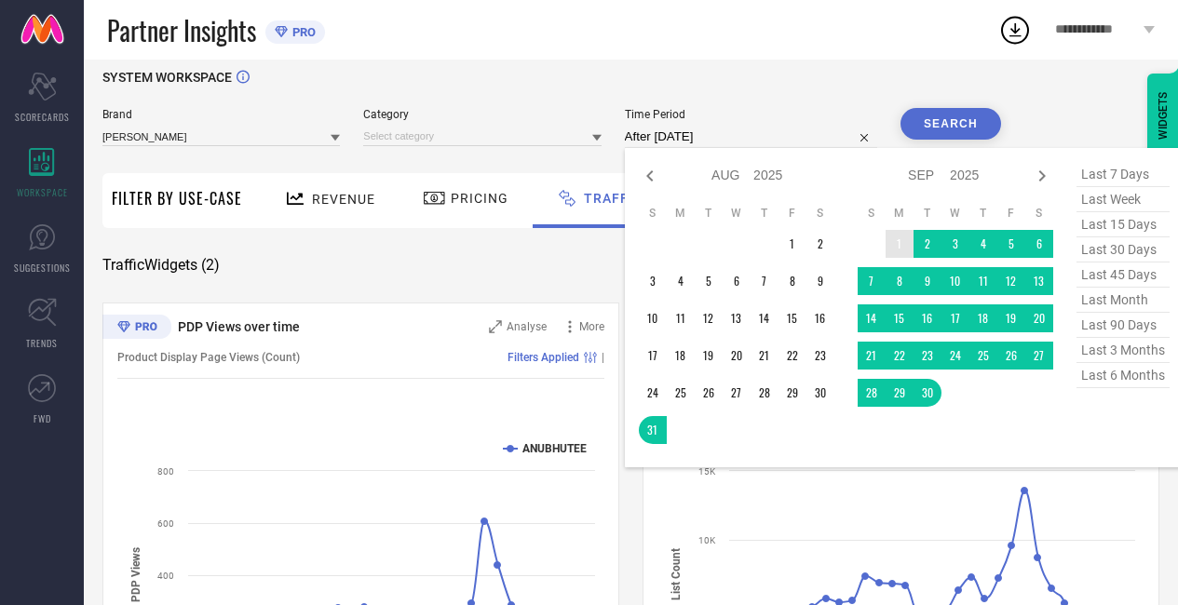
click at [894, 237] on td "1" at bounding box center [900, 244] width 28 height 28
type input "[DATE] to [DATE]"
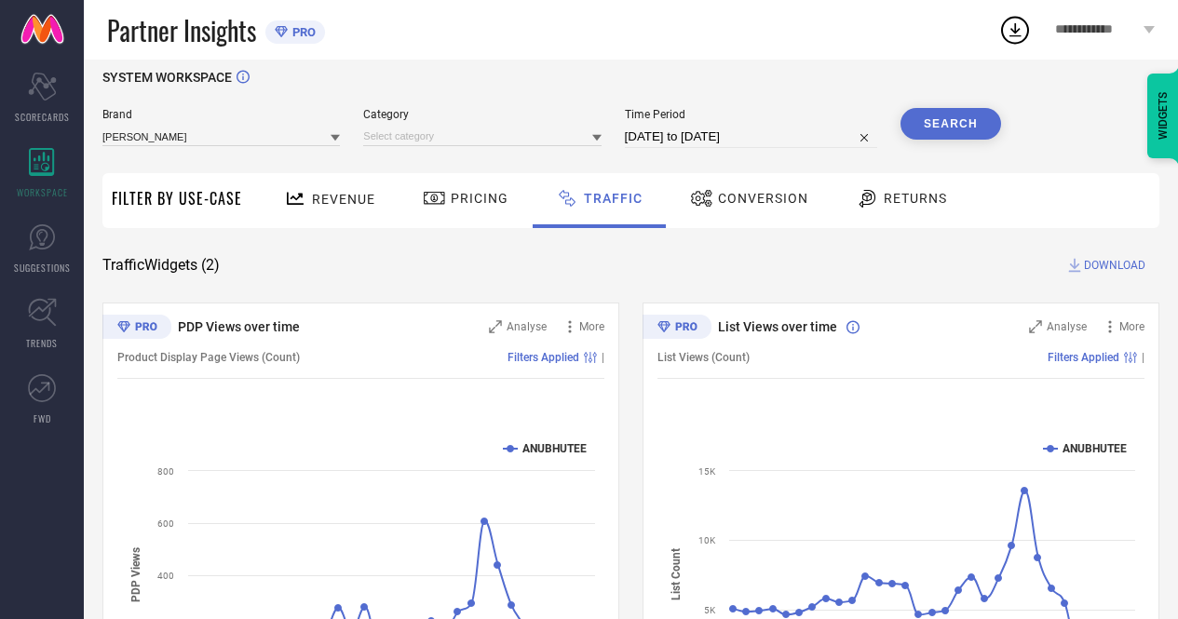
click at [954, 131] on button "Search" at bounding box center [951, 124] width 101 height 32
click at [955, 122] on div "Search" at bounding box center [951, 124] width 101 height 32
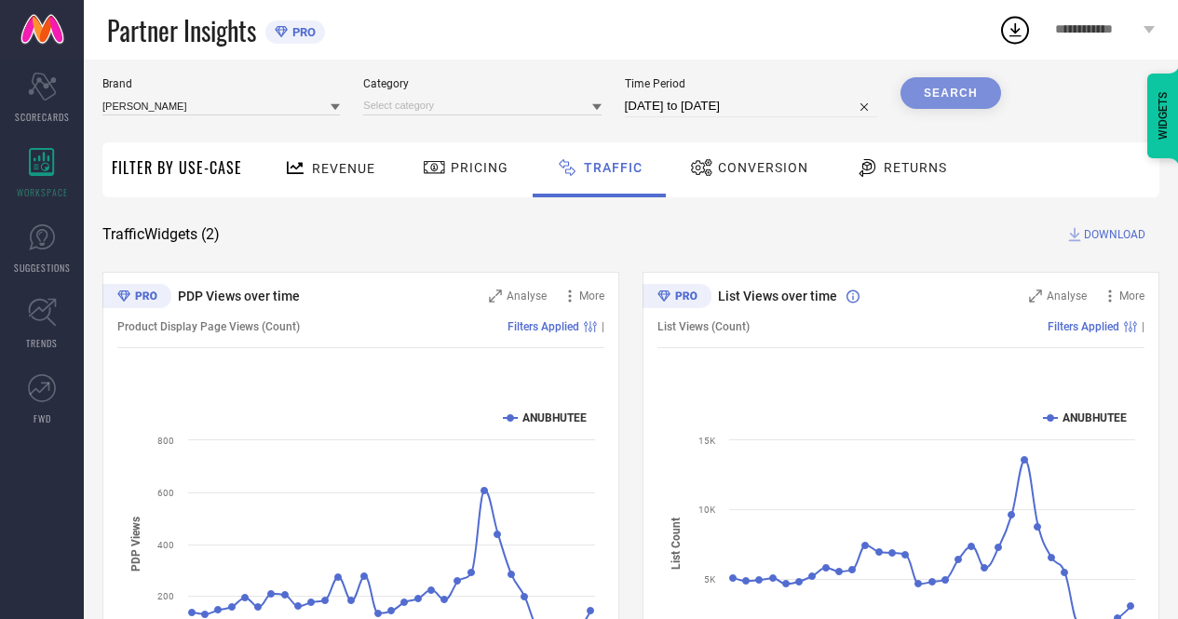
scroll to position [0, 0]
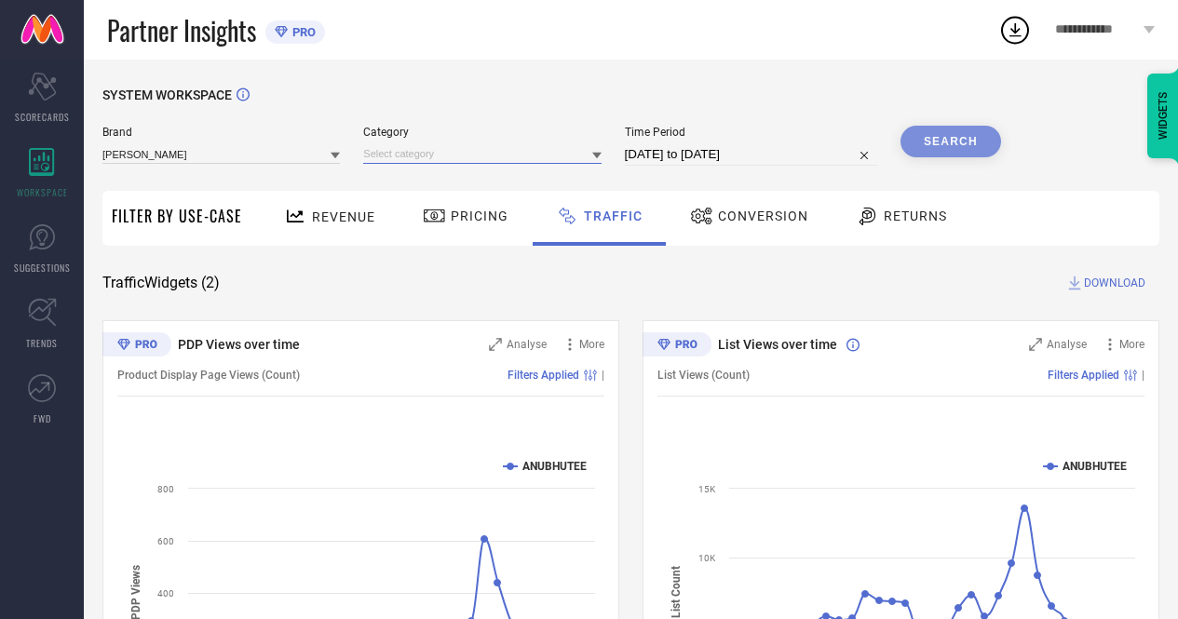
click at [428, 151] on input at bounding box center [481, 154] width 237 height 20
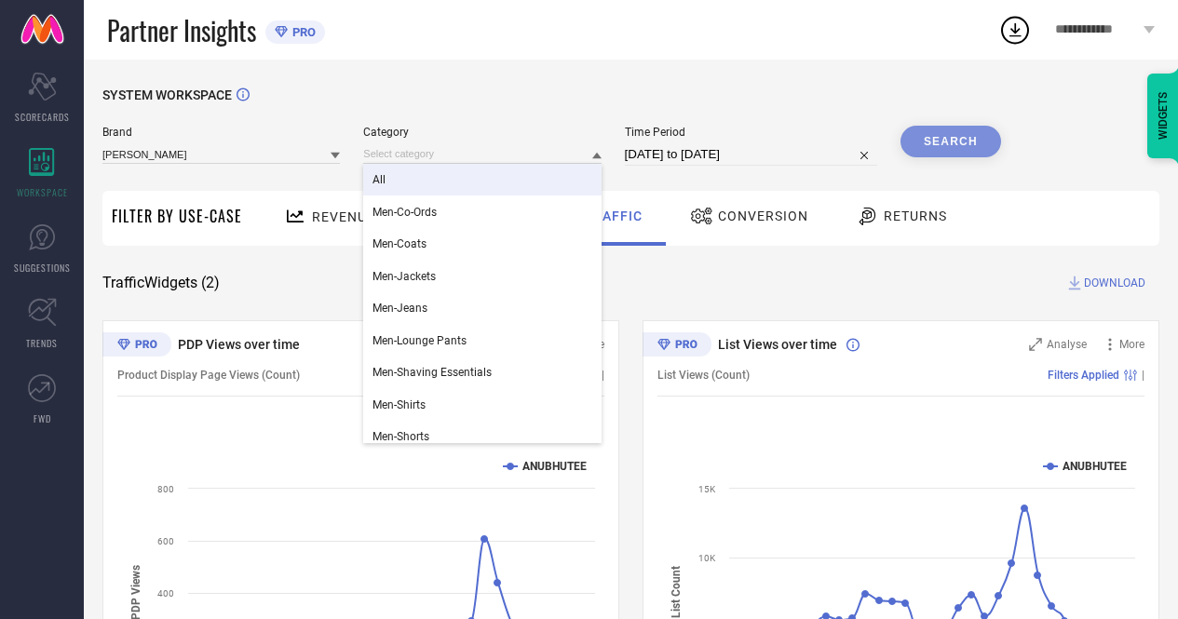
click at [405, 174] on div "All" at bounding box center [481, 180] width 237 height 32
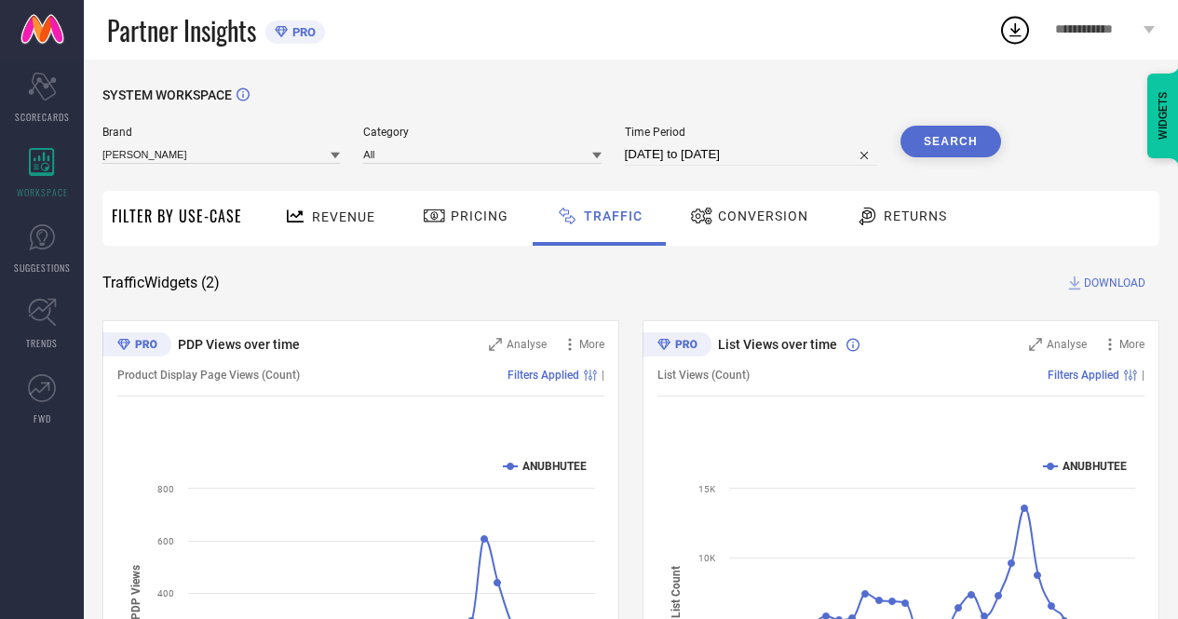
click at [941, 144] on button "Search" at bounding box center [951, 142] width 101 height 32
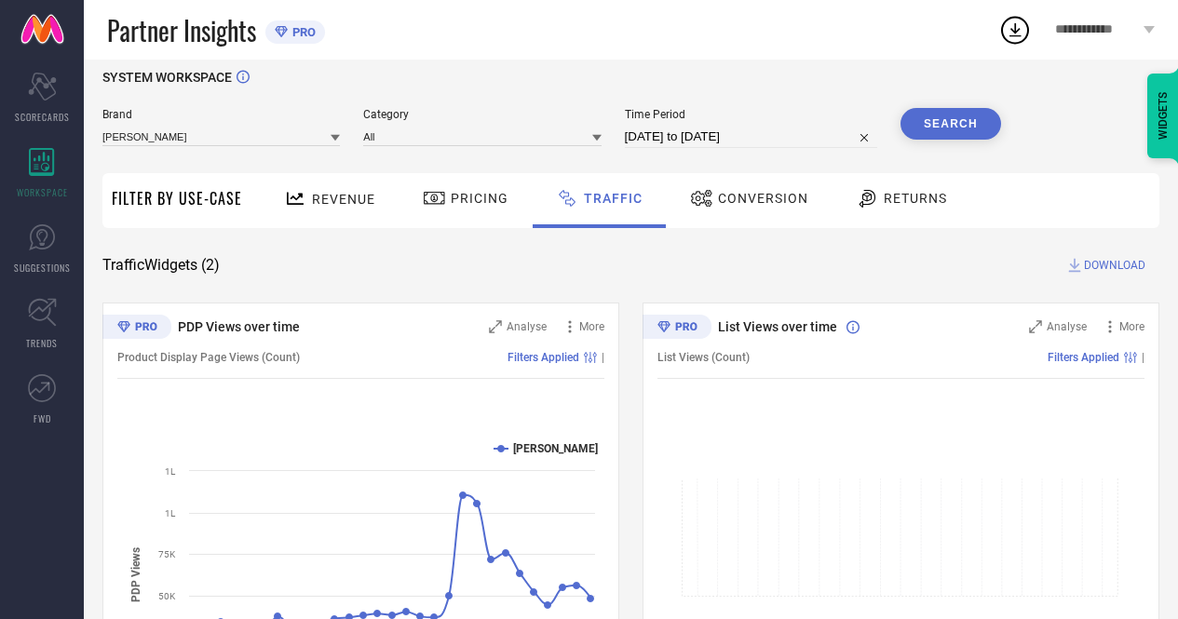
scroll to position [19, 0]
click at [726, 135] on input "[DATE] to [DATE]" at bounding box center [751, 136] width 252 height 22
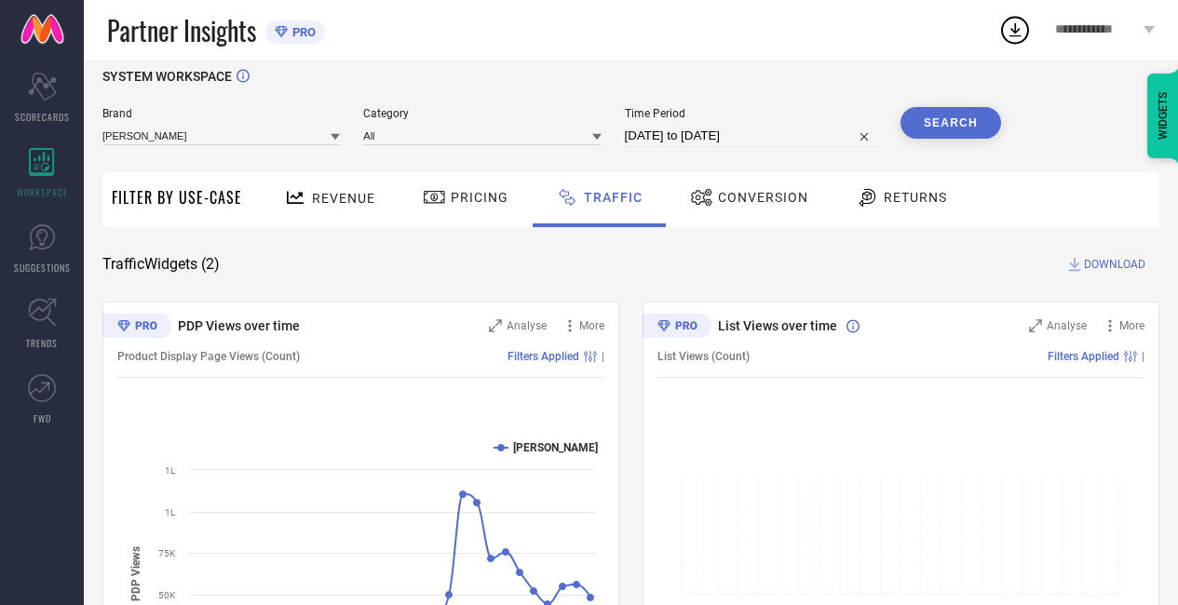
select select "8"
select select "2025"
select select "9"
select select "2025"
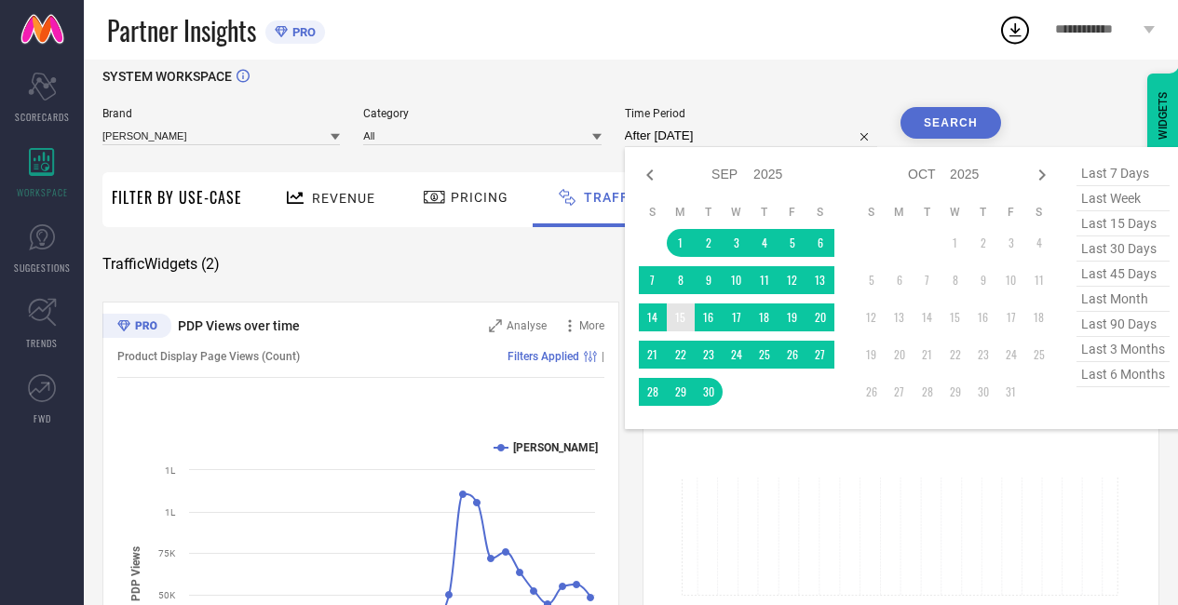
click at [680, 319] on td "15" at bounding box center [681, 318] width 28 height 28
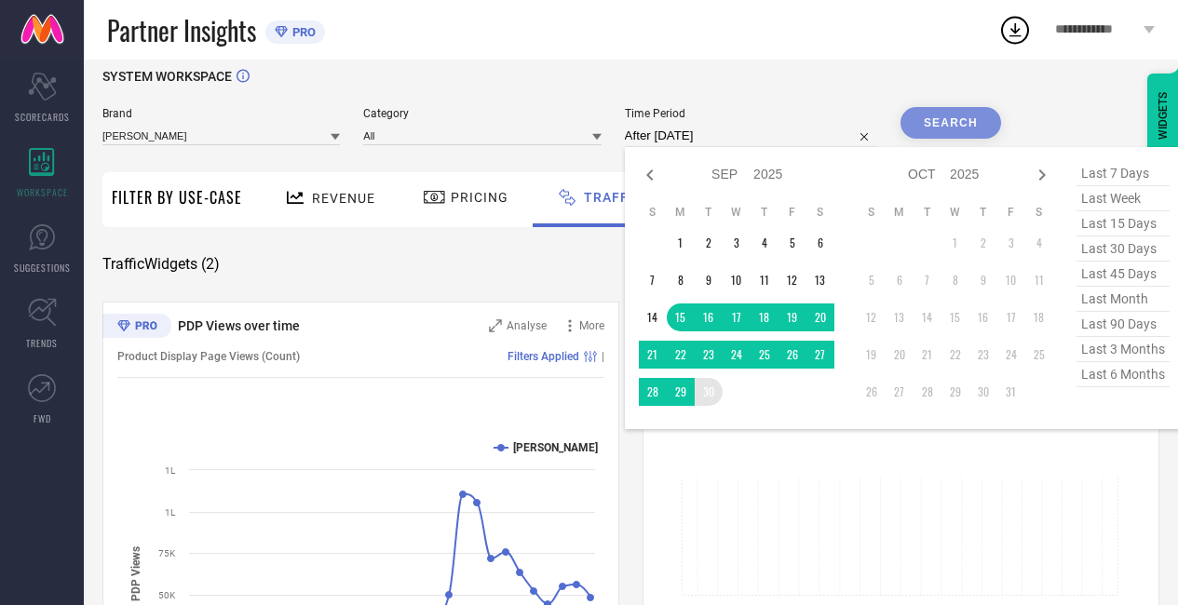
type input "[DATE] to [DATE]"
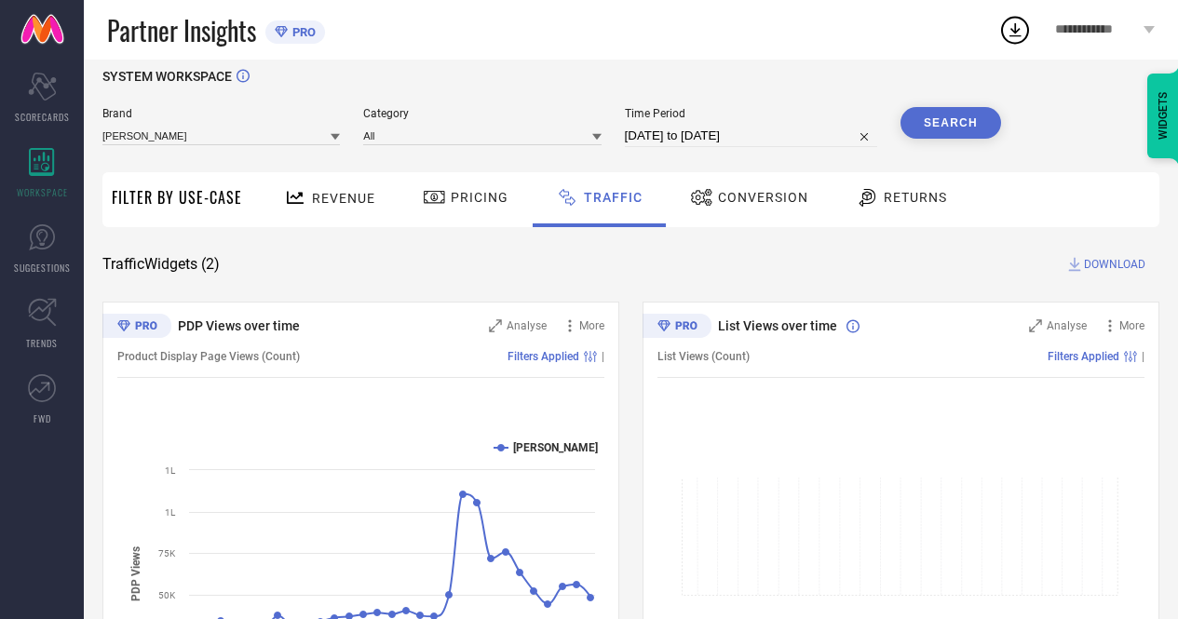
click at [931, 126] on button "Search" at bounding box center [951, 123] width 101 height 32
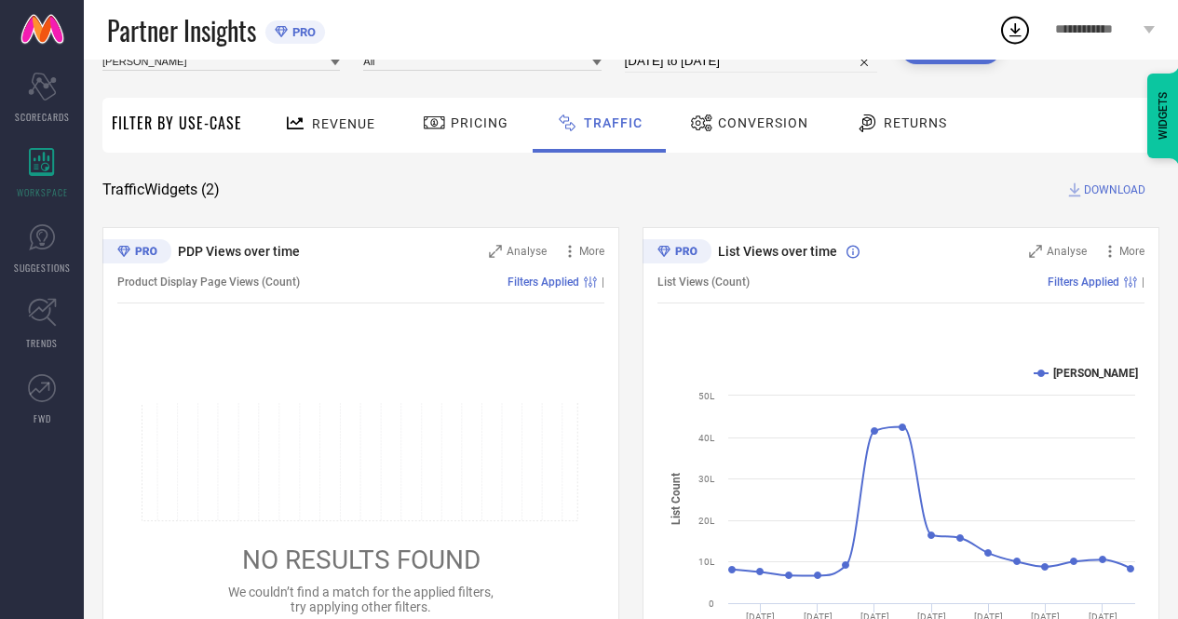
scroll to position [0, 0]
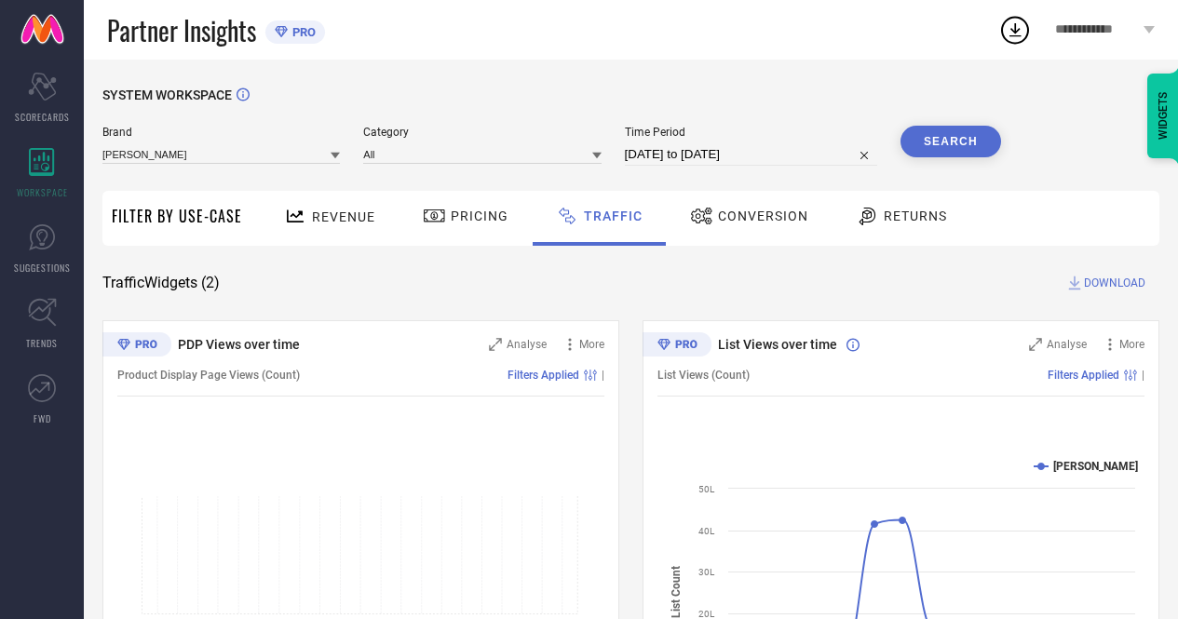
click at [733, 218] on span "Conversion" at bounding box center [763, 216] width 90 height 15
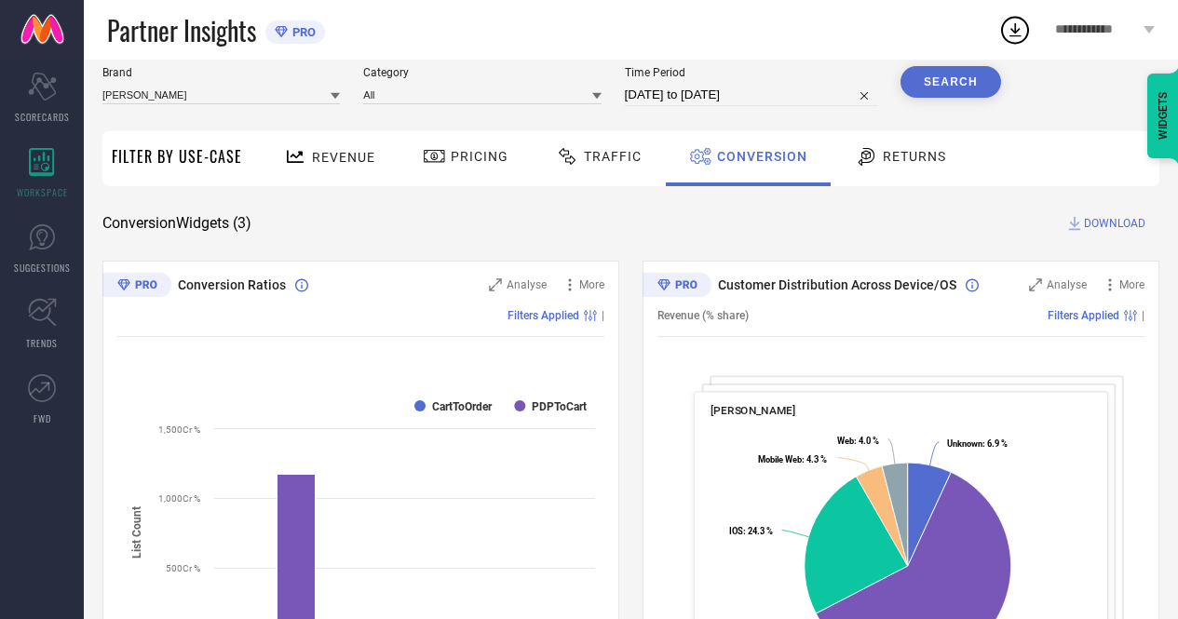
scroll to position [58, 0]
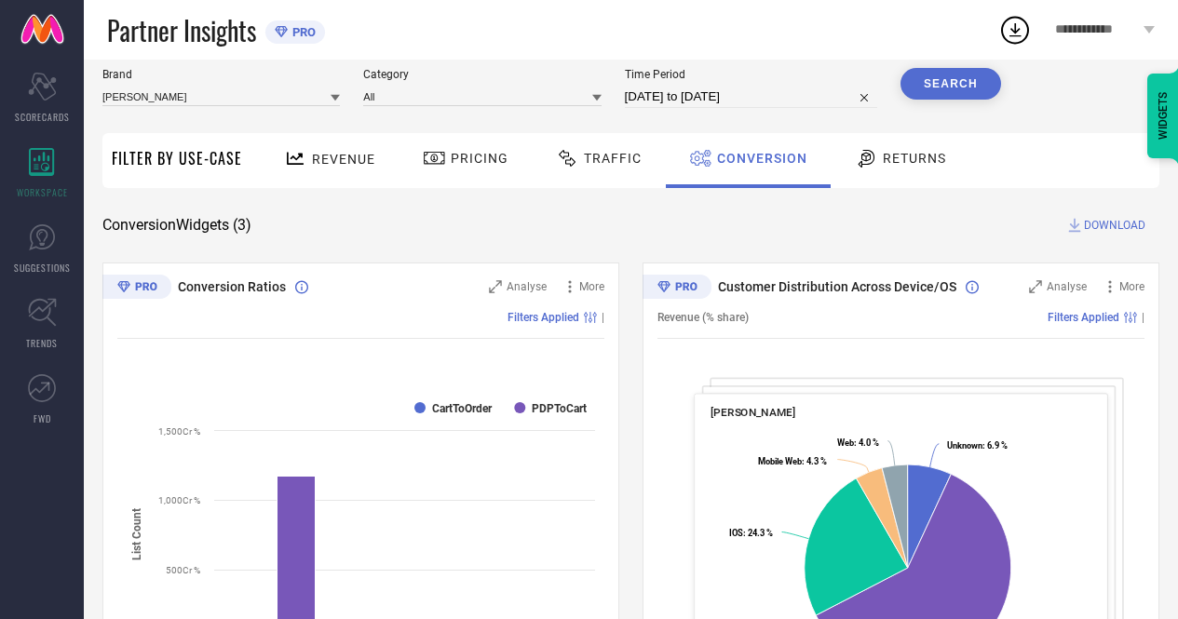
click at [1103, 227] on span "DOWNLOAD" at bounding box center [1114, 225] width 61 height 19
click at [941, 88] on button "Search" at bounding box center [951, 84] width 101 height 32
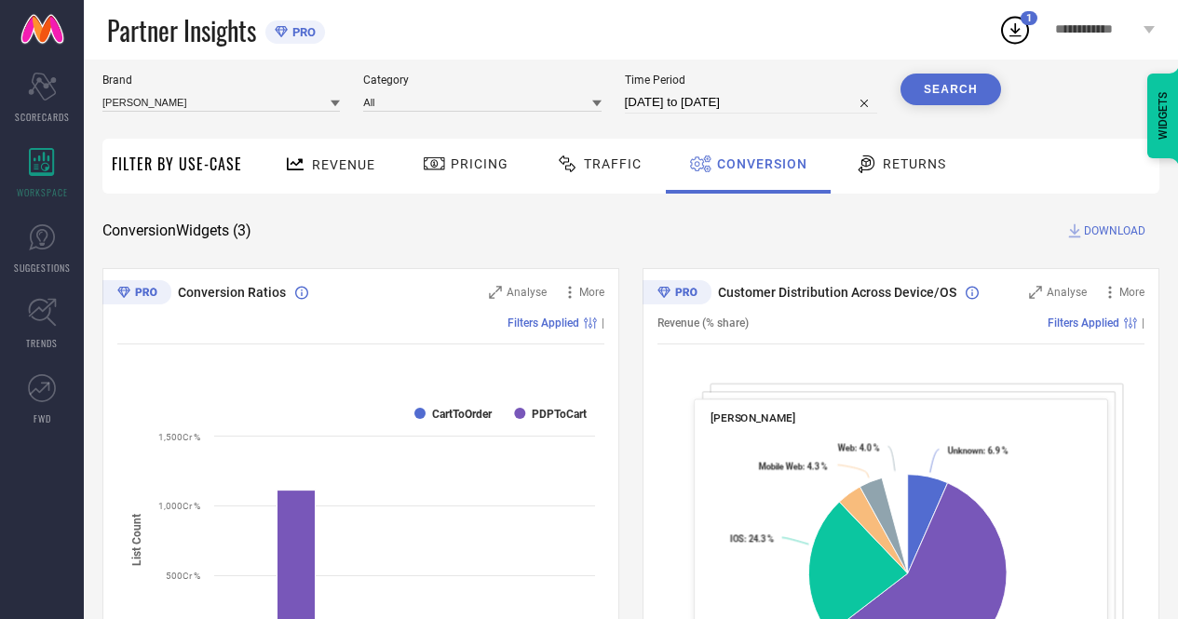
scroll to position [53, 0]
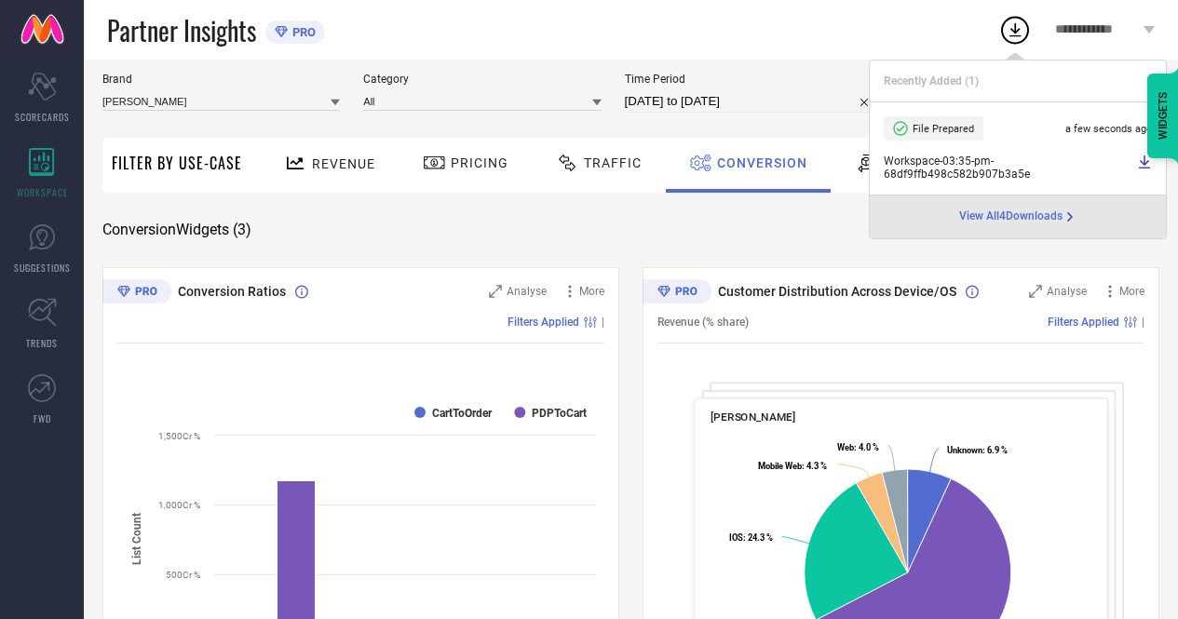
click at [824, 46] on div "Partner Insights PRO" at bounding box center [552, 30] width 891 height 60
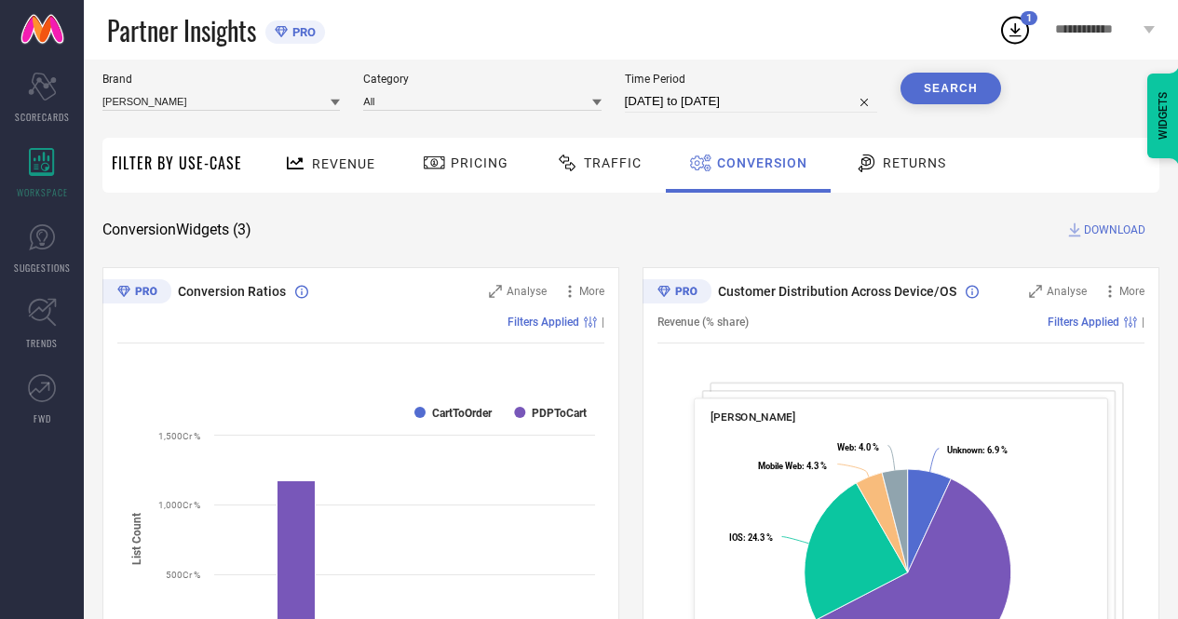
click at [961, 88] on button "Search" at bounding box center [951, 89] width 101 height 32
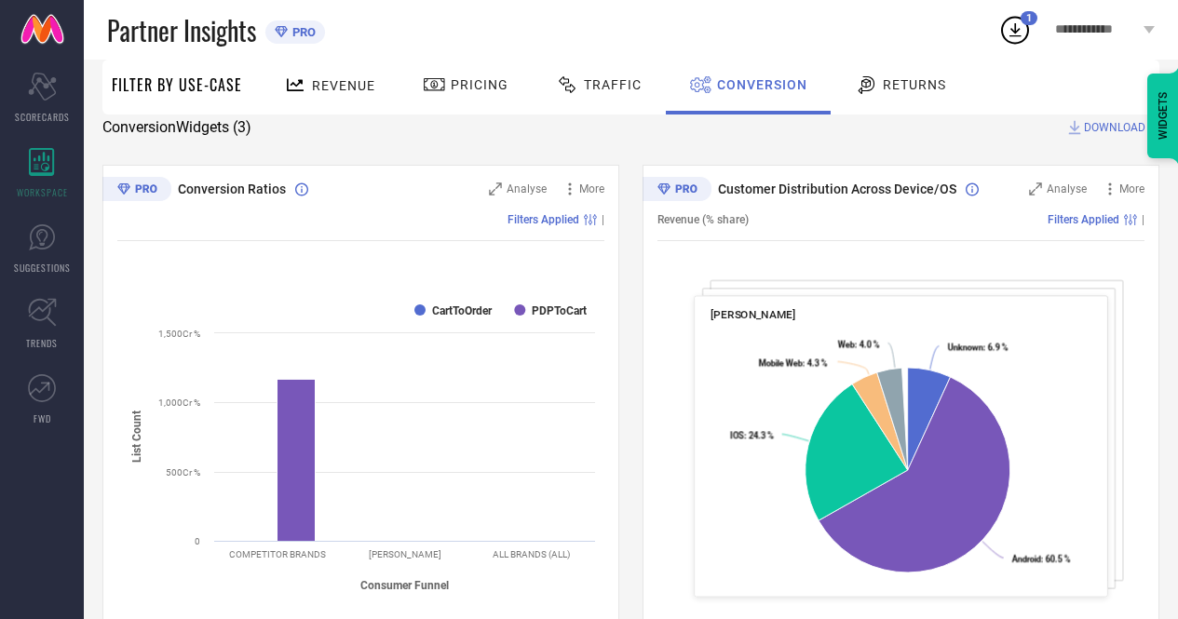
scroll to position [159, 0]
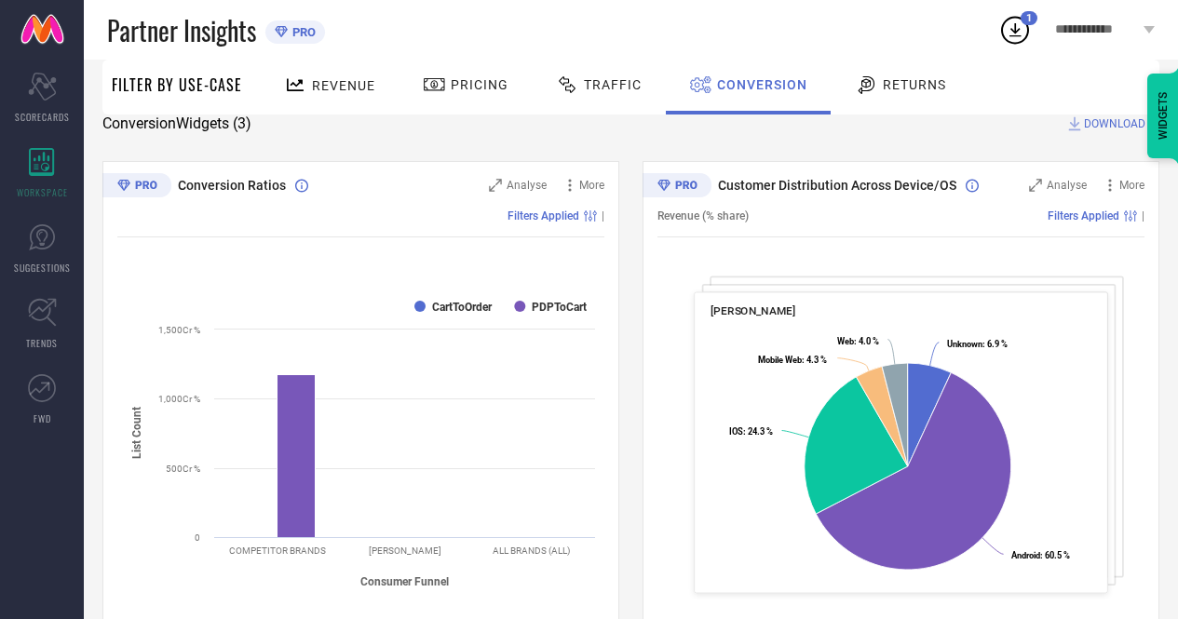
click at [1106, 119] on span "DOWNLOAD" at bounding box center [1114, 124] width 61 height 19
